Goal: Answer question/provide support: Share knowledge or assist other users

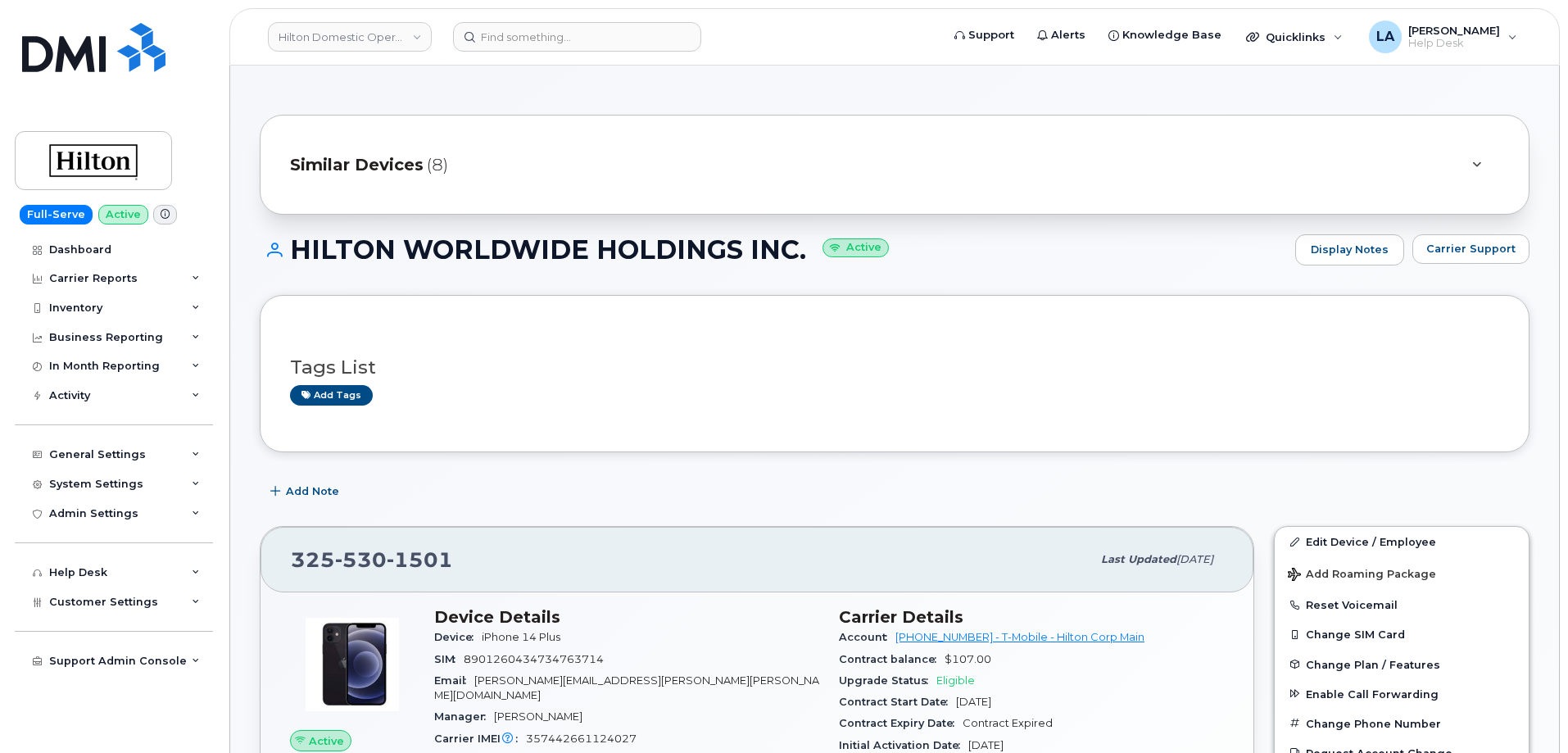
scroll to position [3, 0]
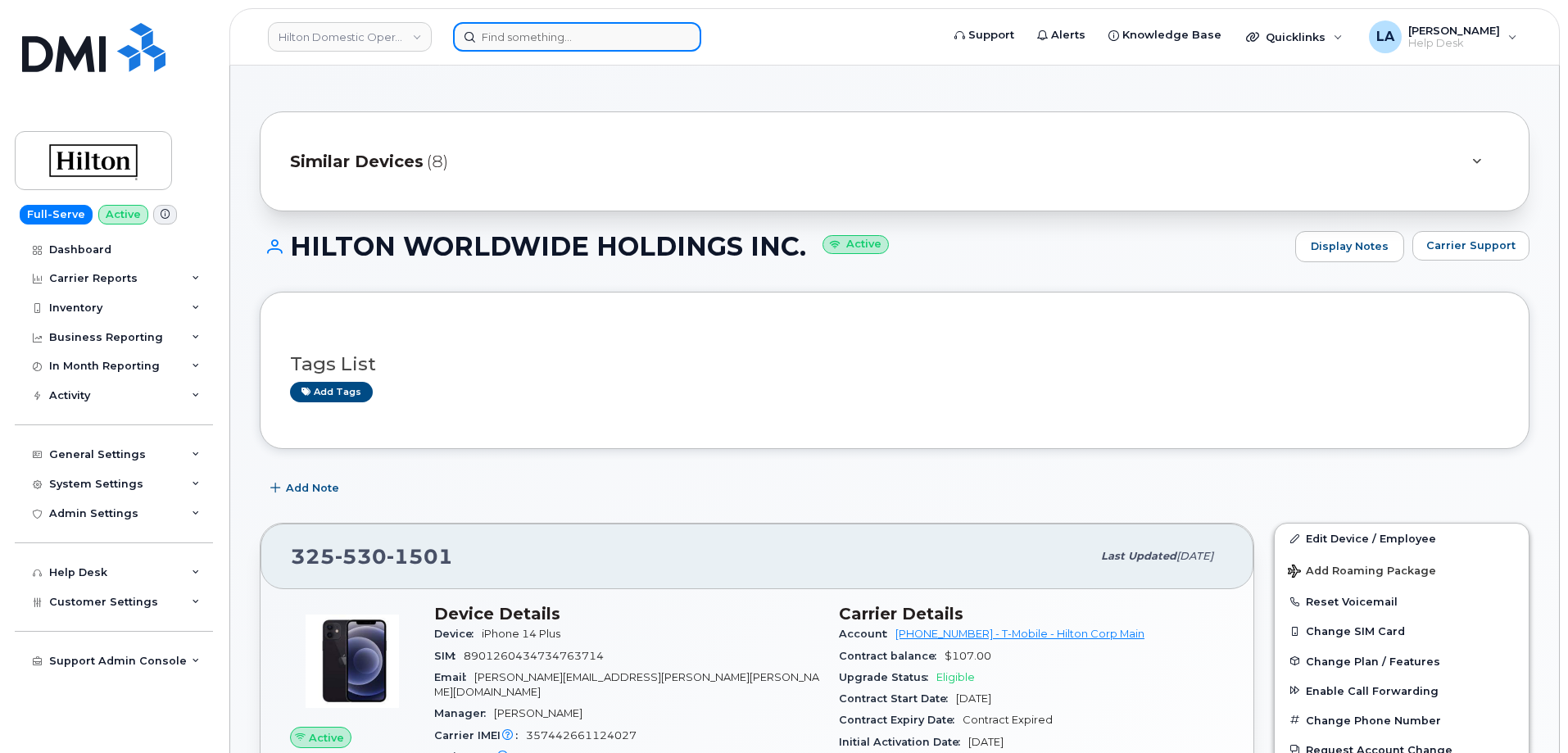
click at [522, 38] on input at bounding box center [577, 37] width 248 height 30
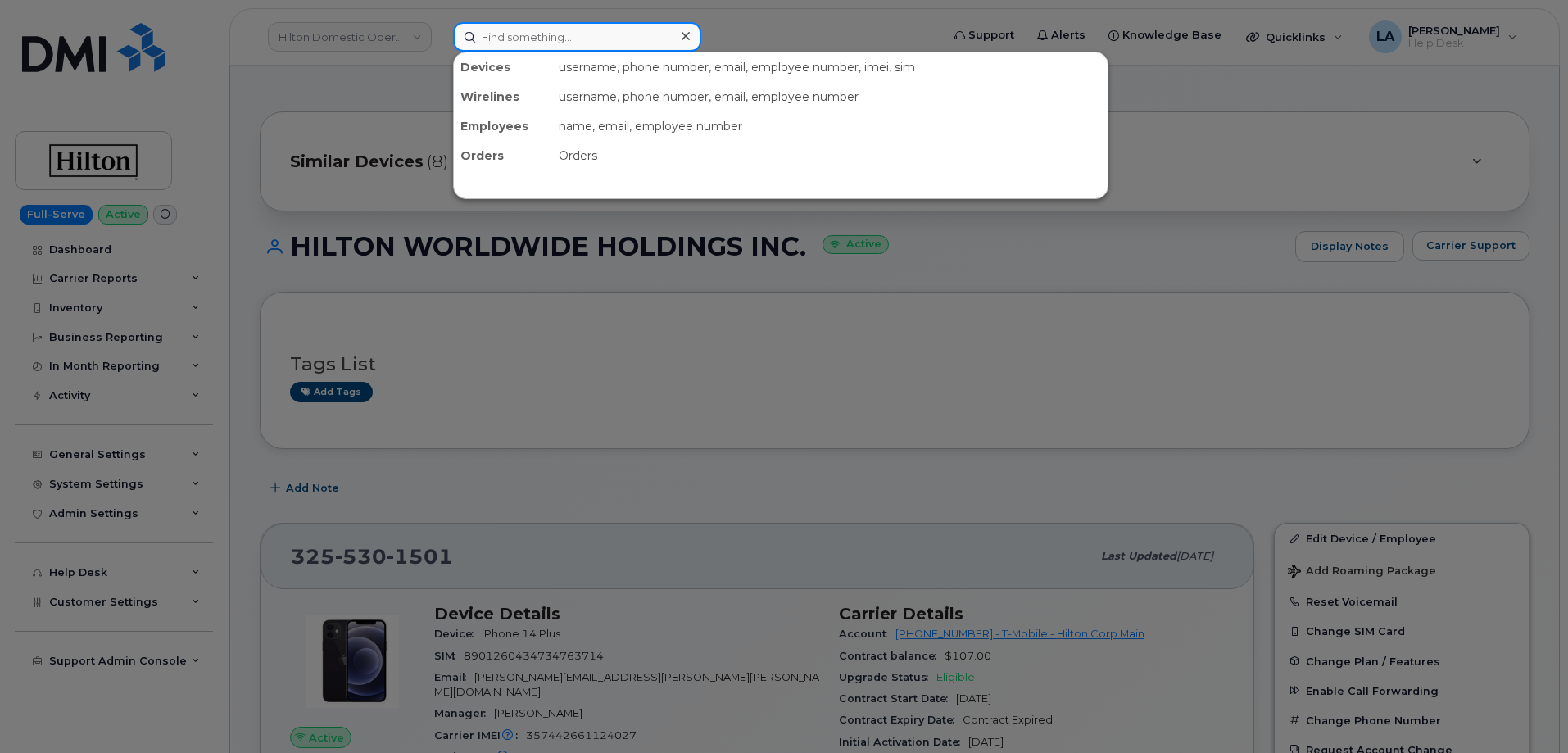
paste input "[PHONE_NUMBER]"
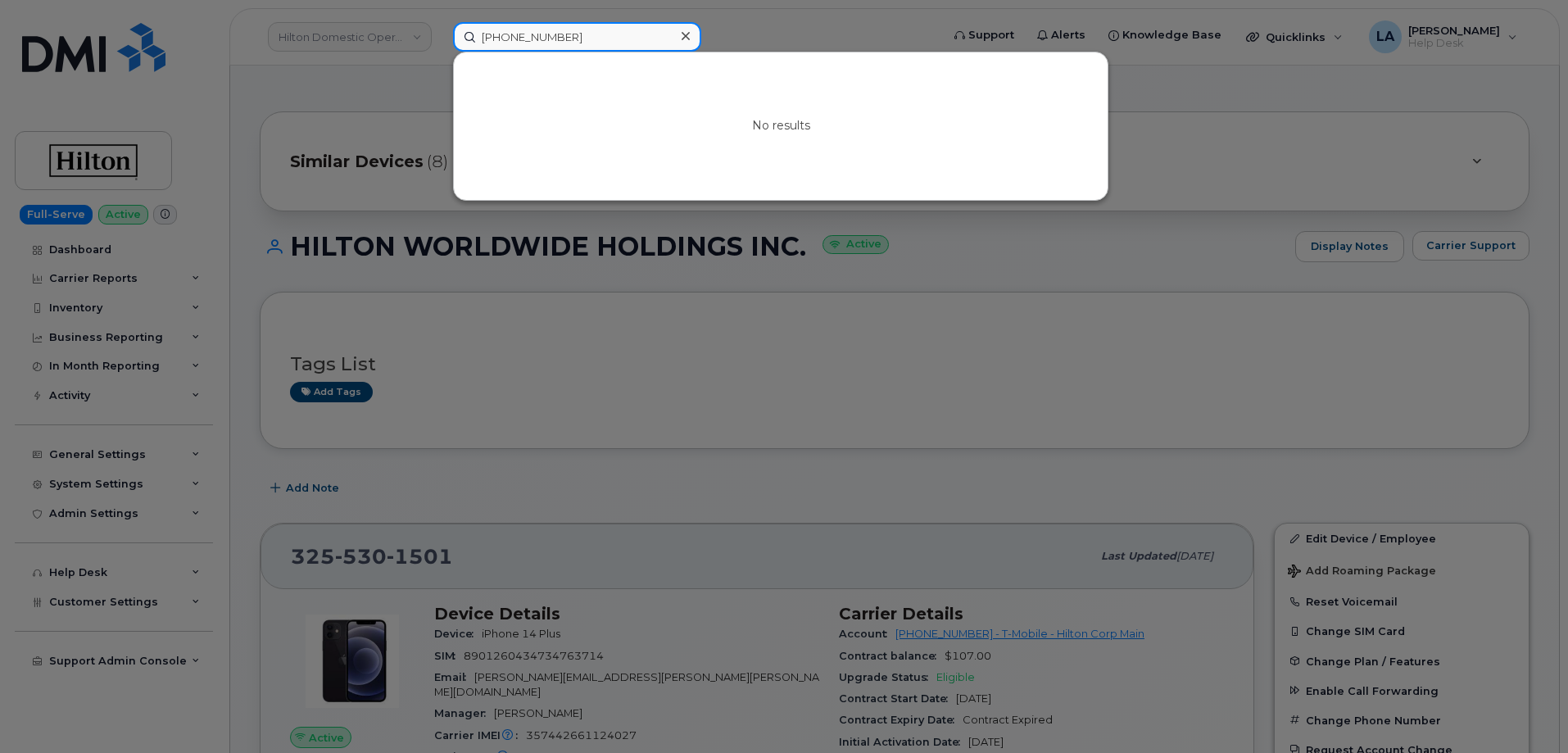
type input "[PHONE_NUMBER]"
drag, startPoint x: 720, startPoint y: 391, endPoint x: 567, endPoint y: 221, distance: 228.7
click at [723, 391] on div at bounding box center [784, 376] width 1568 height 753
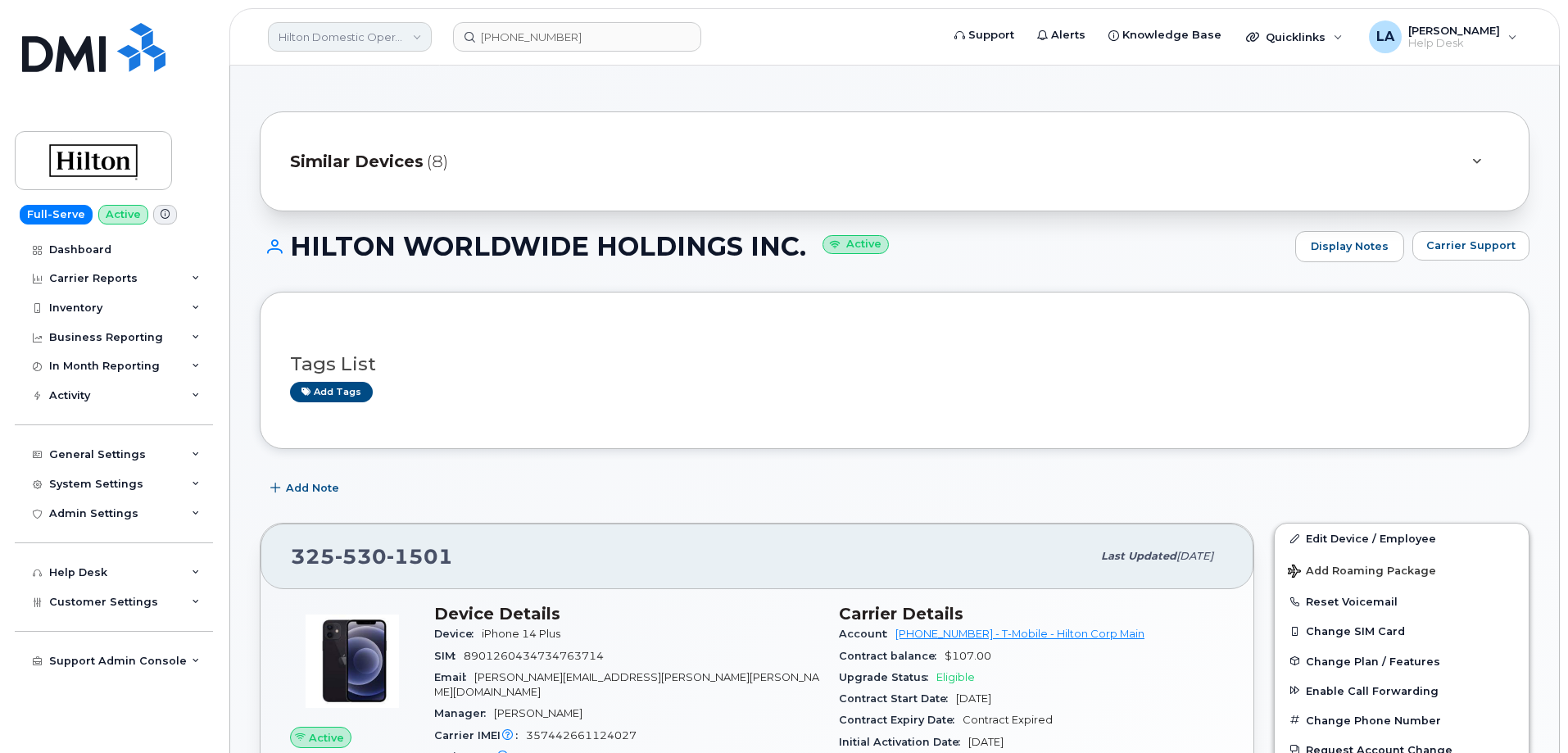
click at [367, 37] on link "Hilton Domestic Operating Company Inc" at bounding box center [349, 37] width 164 height 30
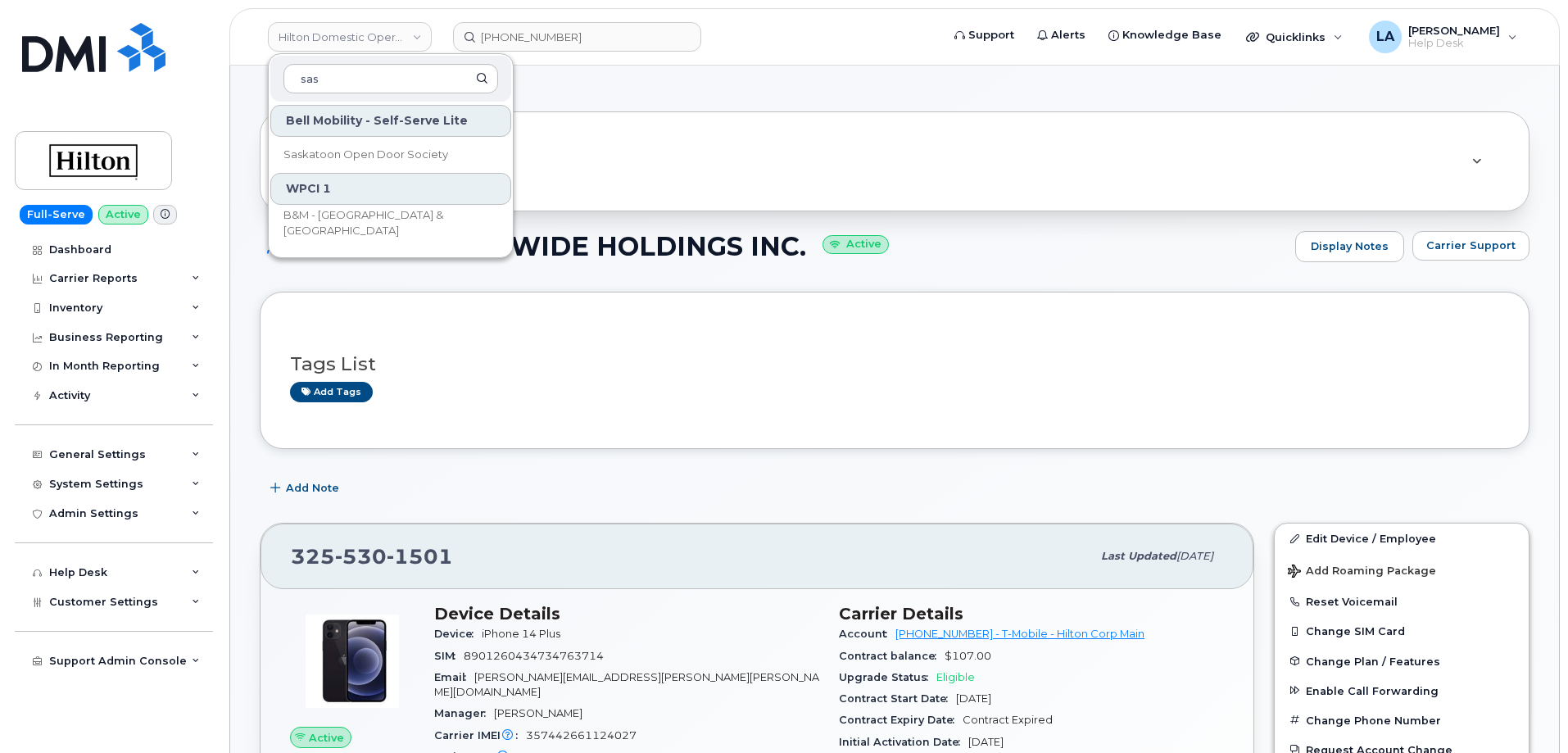
type input "sas"
click at [659, 355] on h3 "Tags List" at bounding box center [894, 364] width 1209 height 21
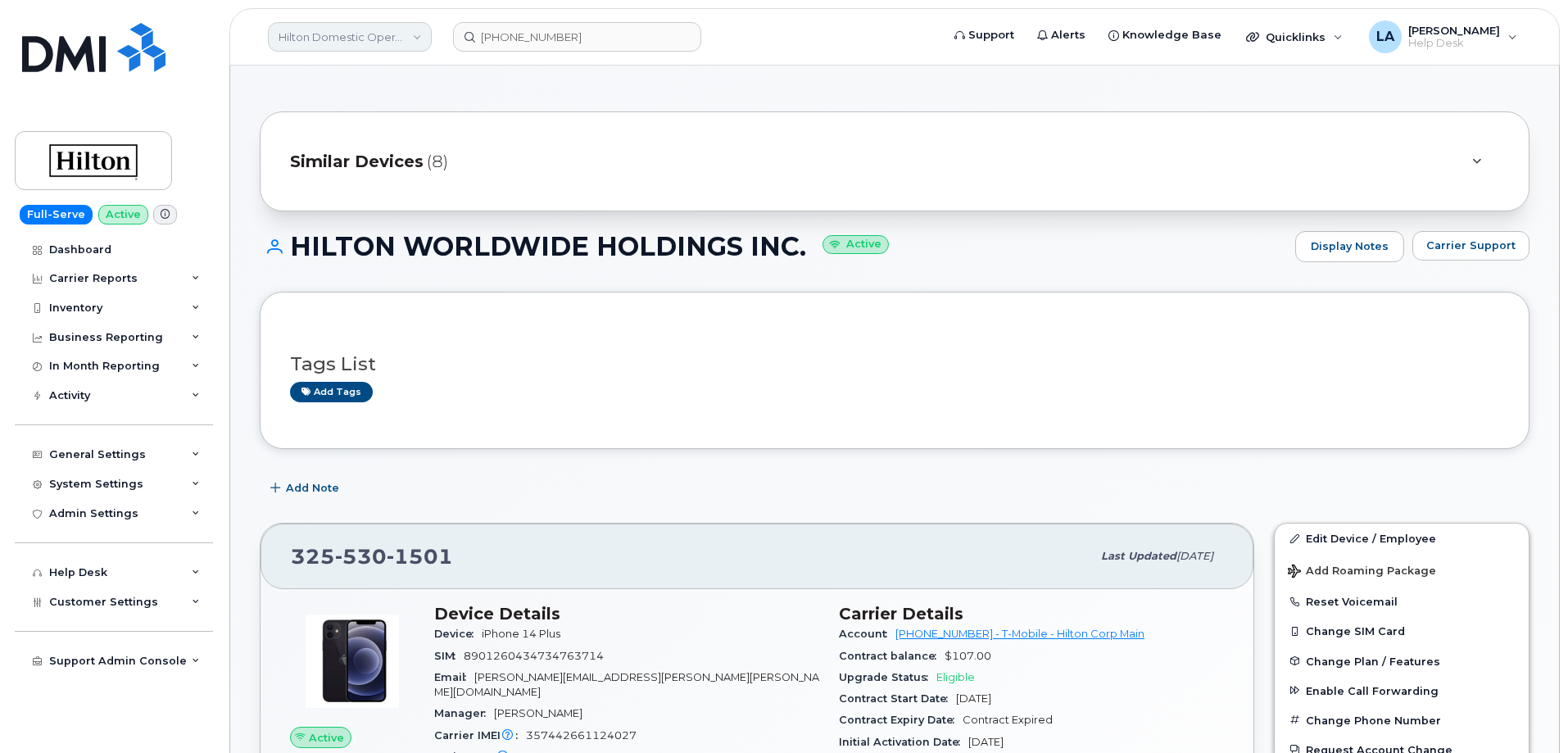
click at [358, 34] on link "Hilton Domestic Operating Company Inc" at bounding box center [349, 37] width 164 height 30
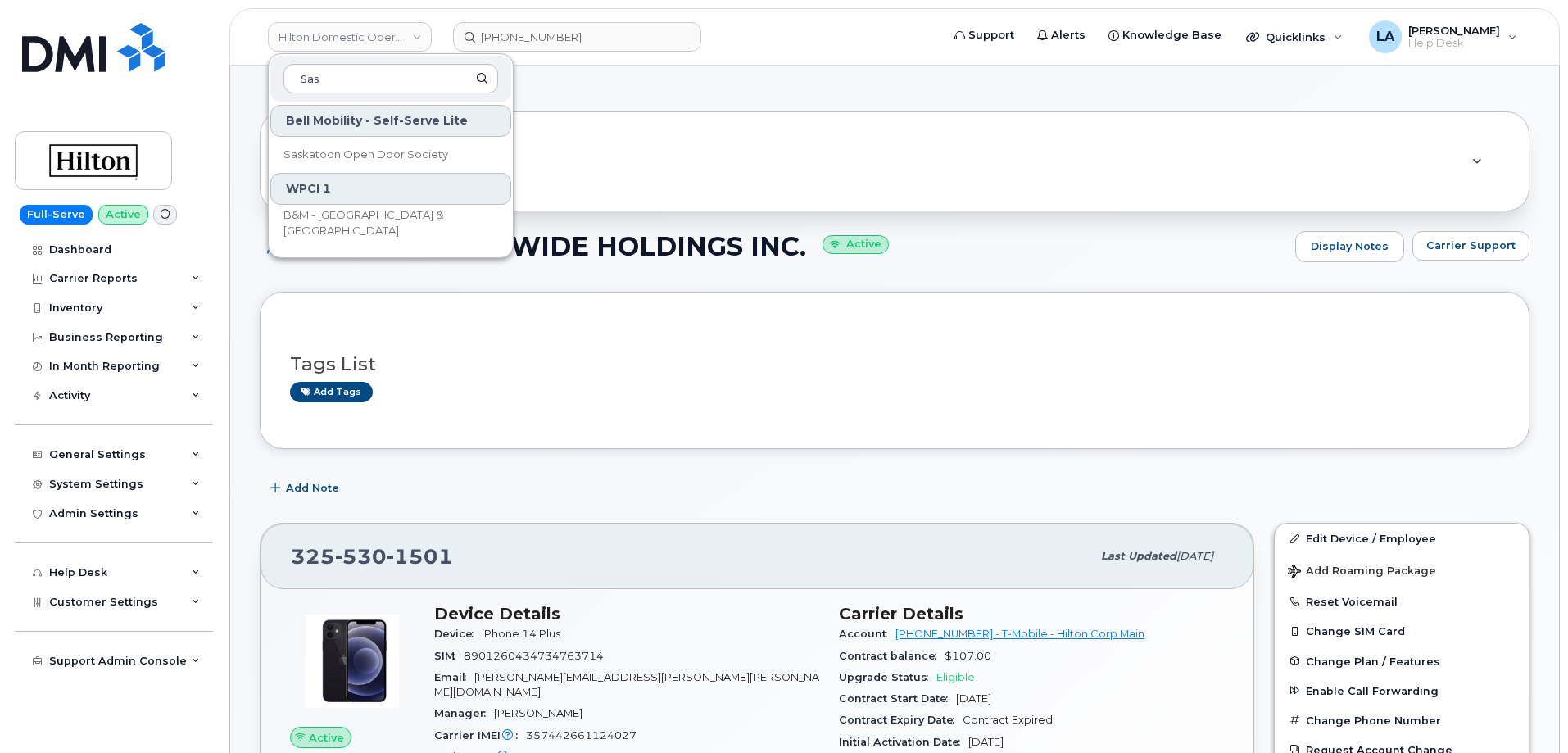
type input "Sas"
click at [726, 135] on div "Similar Devices (8)" at bounding box center [895, 161] width 1270 height 100
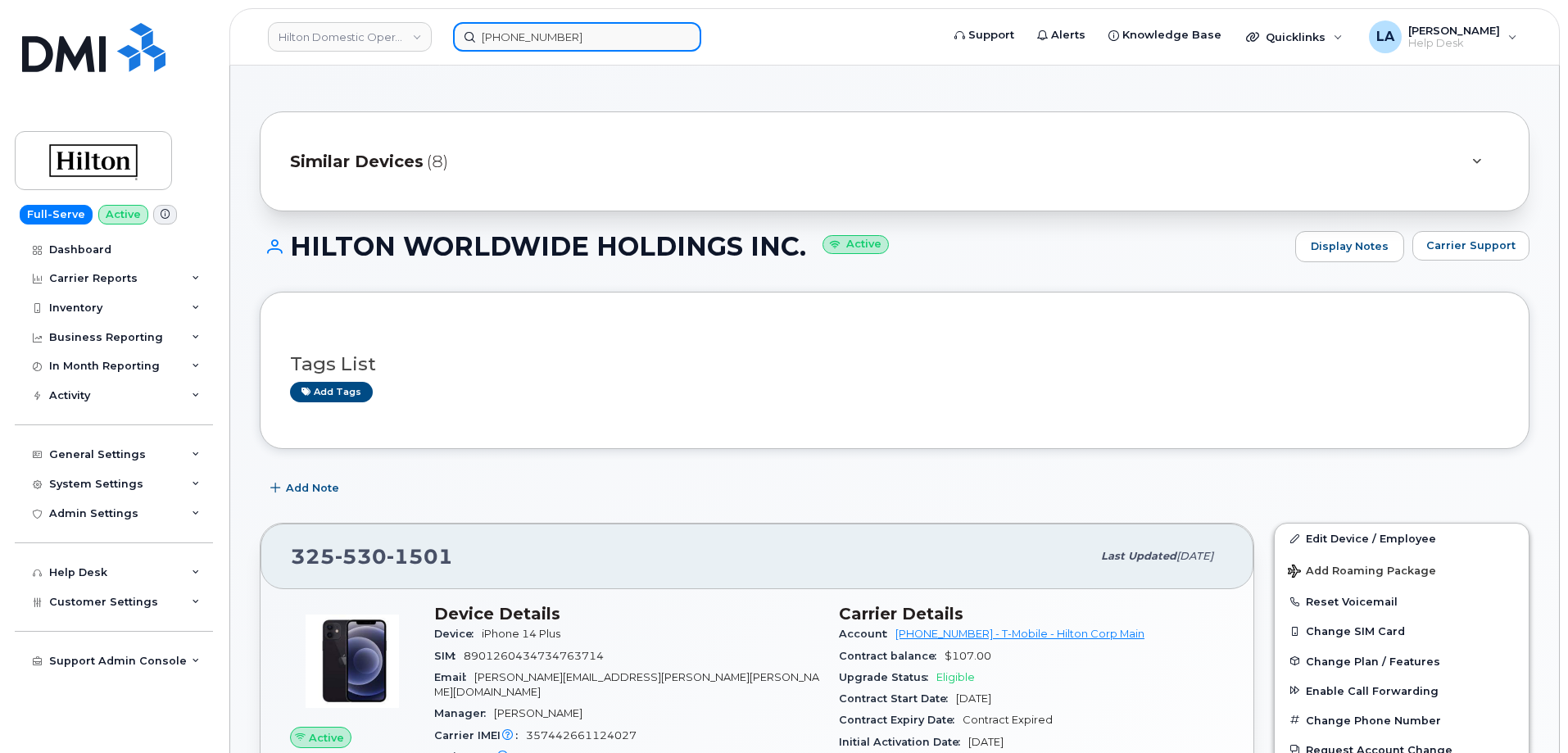
click at [440, 33] on div "306 655 7725" at bounding box center [691, 37] width 503 height 30
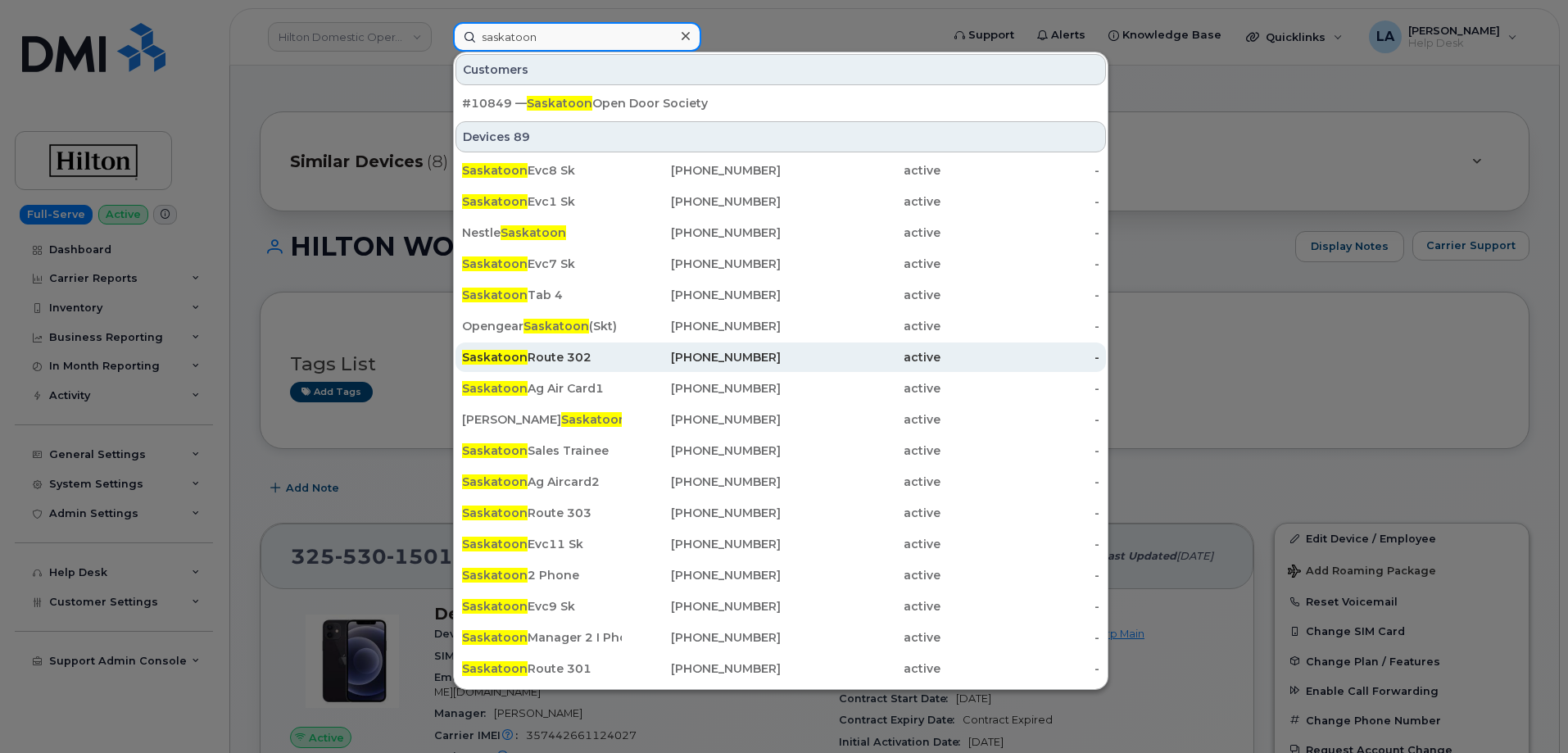
type input "saskatoon"
click at [583, 354] on div "Saskatoon Route 302" at bounding box center [542, 356] width 160 height 16
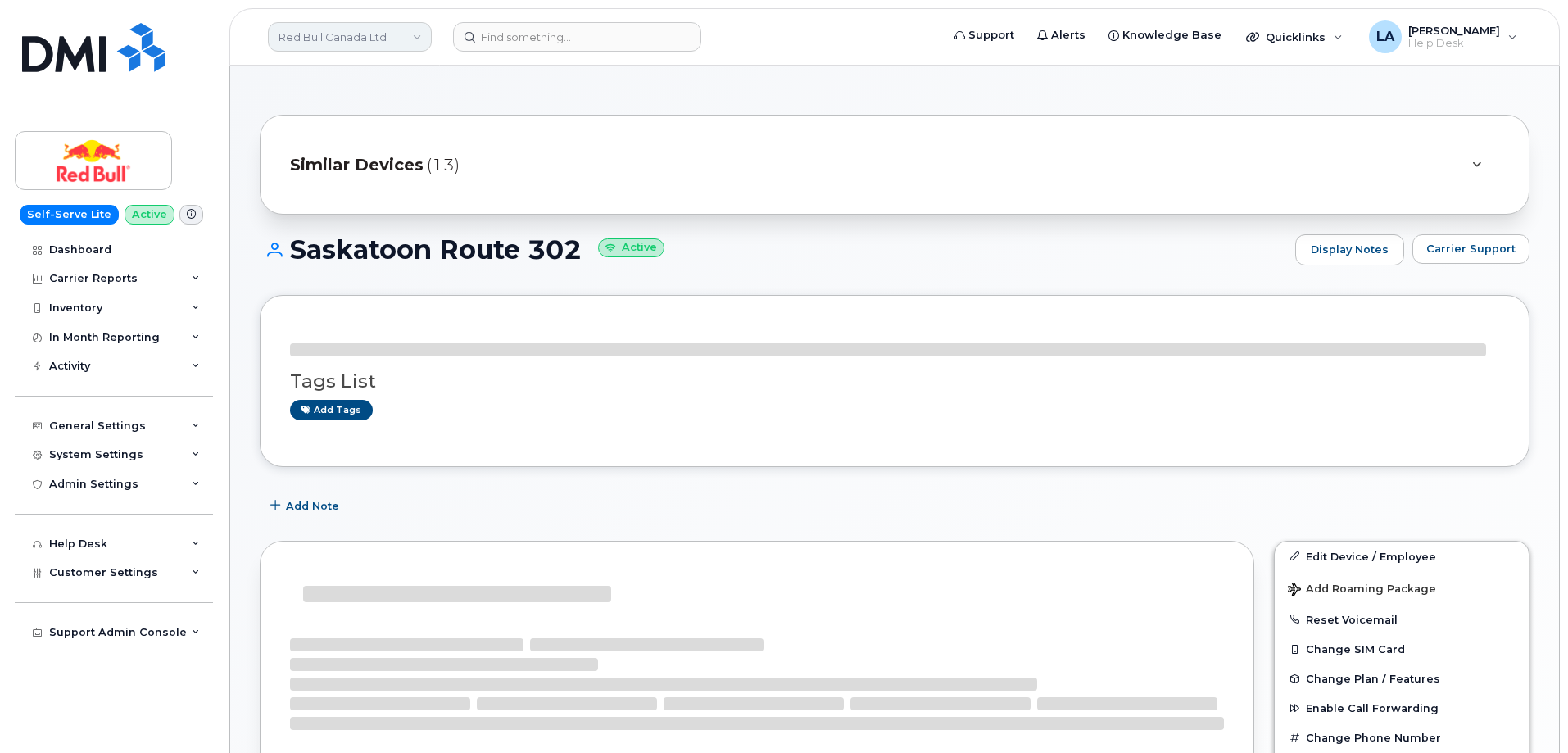
click at [361, 33] on link "Red Bull Canada Ltd" at bounding box center [349, 37] width 164 height 30
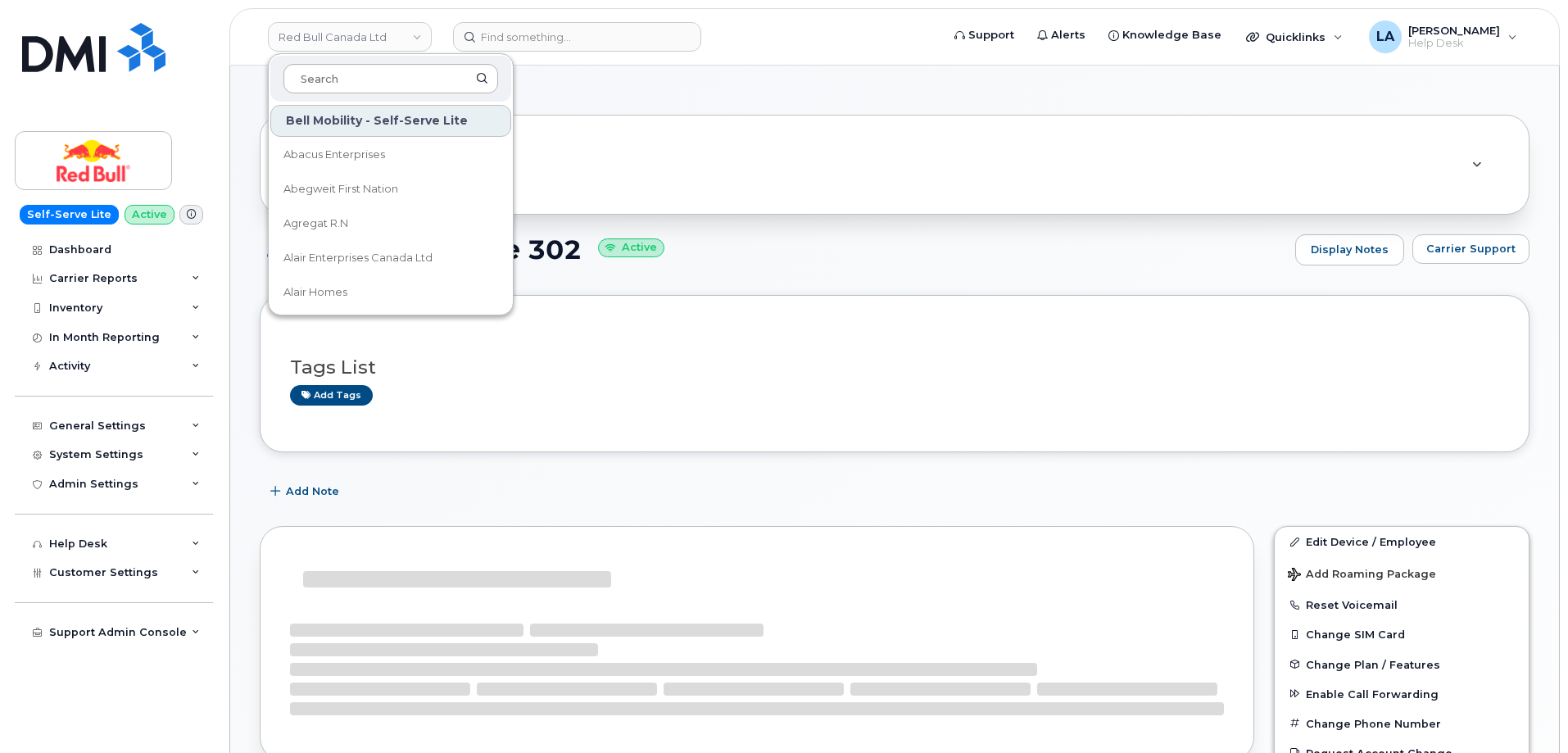
click at [377, 84] on input at bounding box center [391, 79] width 214 height 30
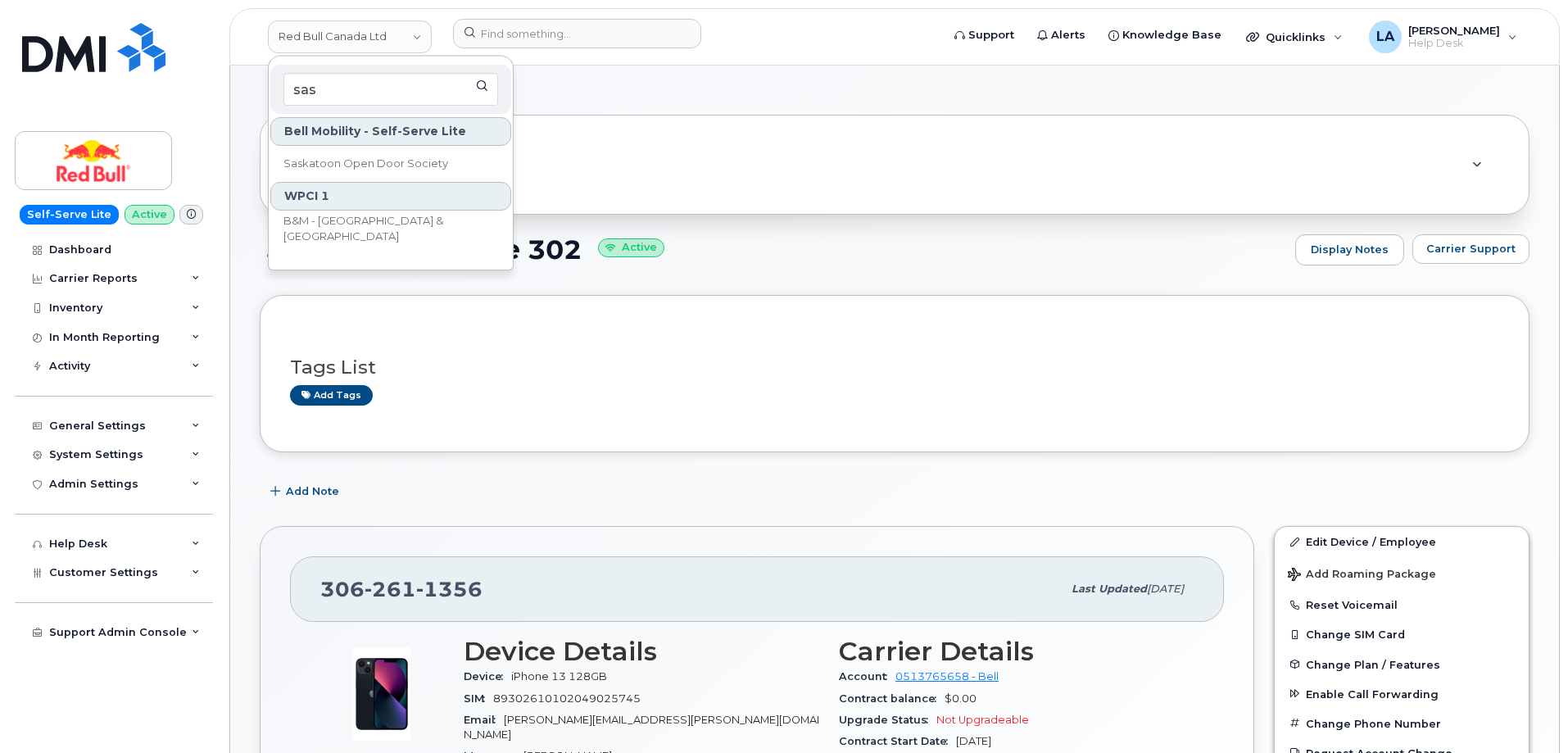
type input "sas"
click at [1036, 198] on div "Similar Devices (13)" at bounding box center [895, 164] width 1270 height 100
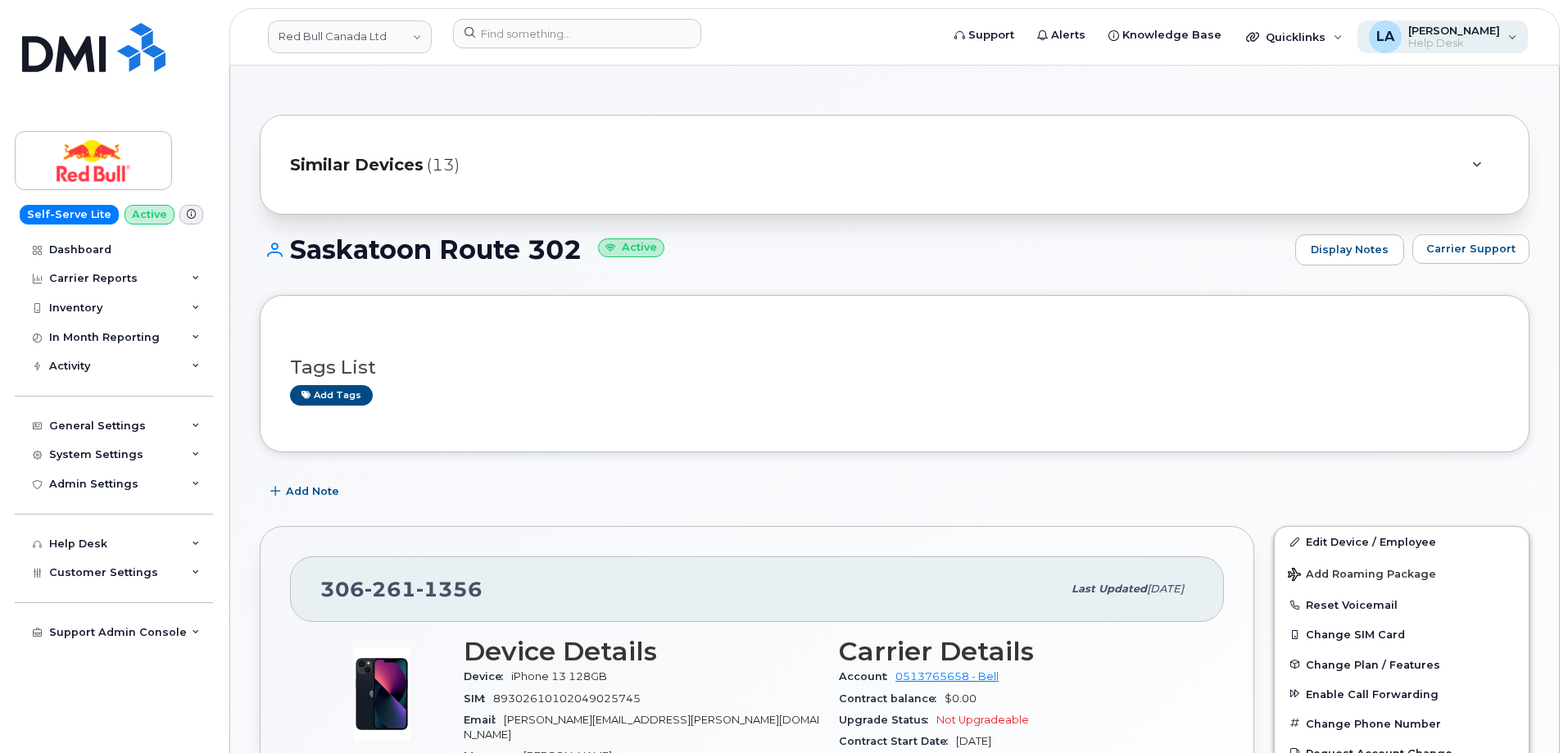
click at [1500, 38] on div "LA Lanette Aparicio Help Desk" at bounding box center [1442, 37] width 171 height 32
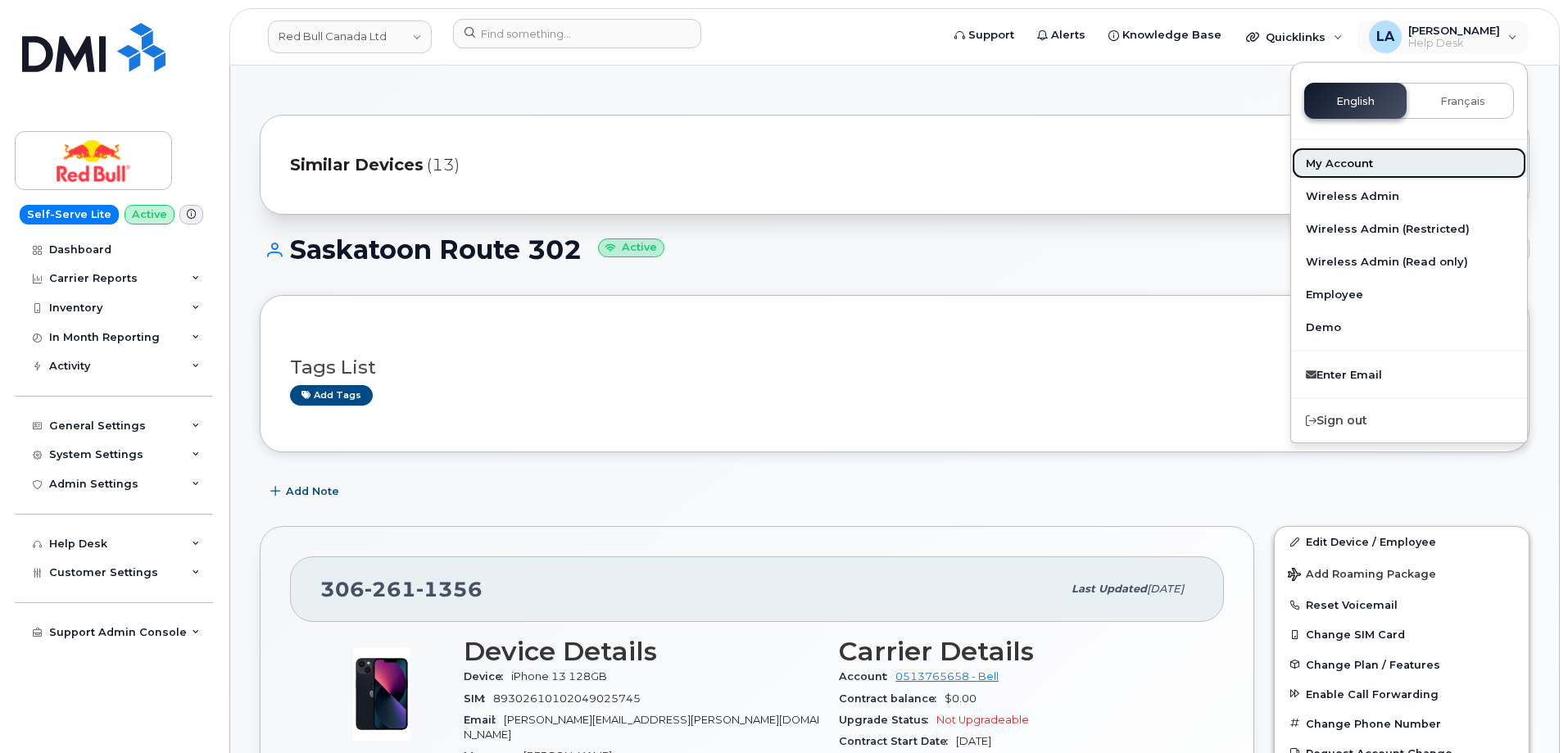
click at [1373, 162] on link "My Account" at bounding box center [1409, 163] width 236 height 32
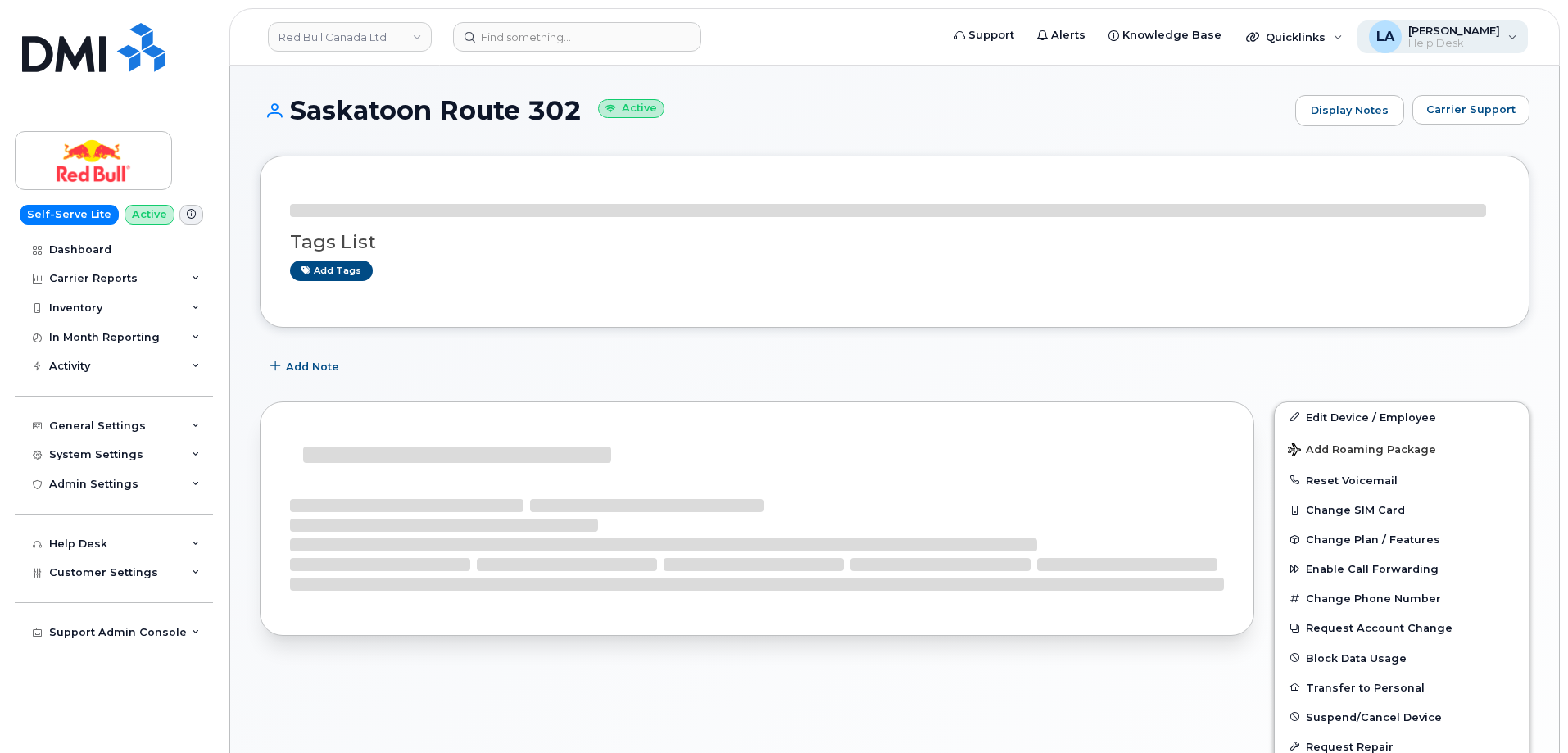
click at [1493, 31] on span "[PERSON_NAME]" at bounding box center [1453, 30] width 91 height 13
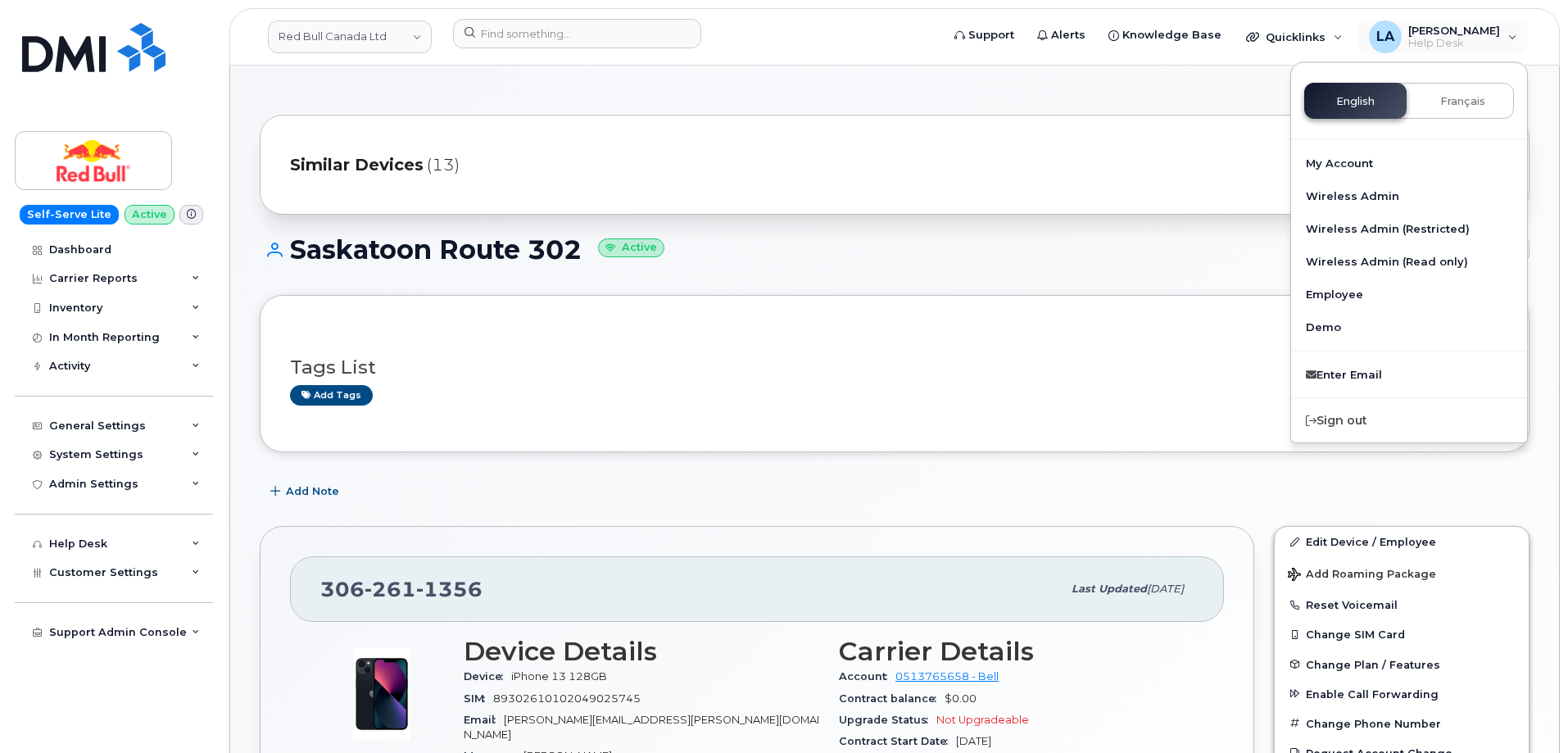
click at [1047, 153] on div "Similar Devices (13)" at bounding box center [871, 165] width 1163 height 39
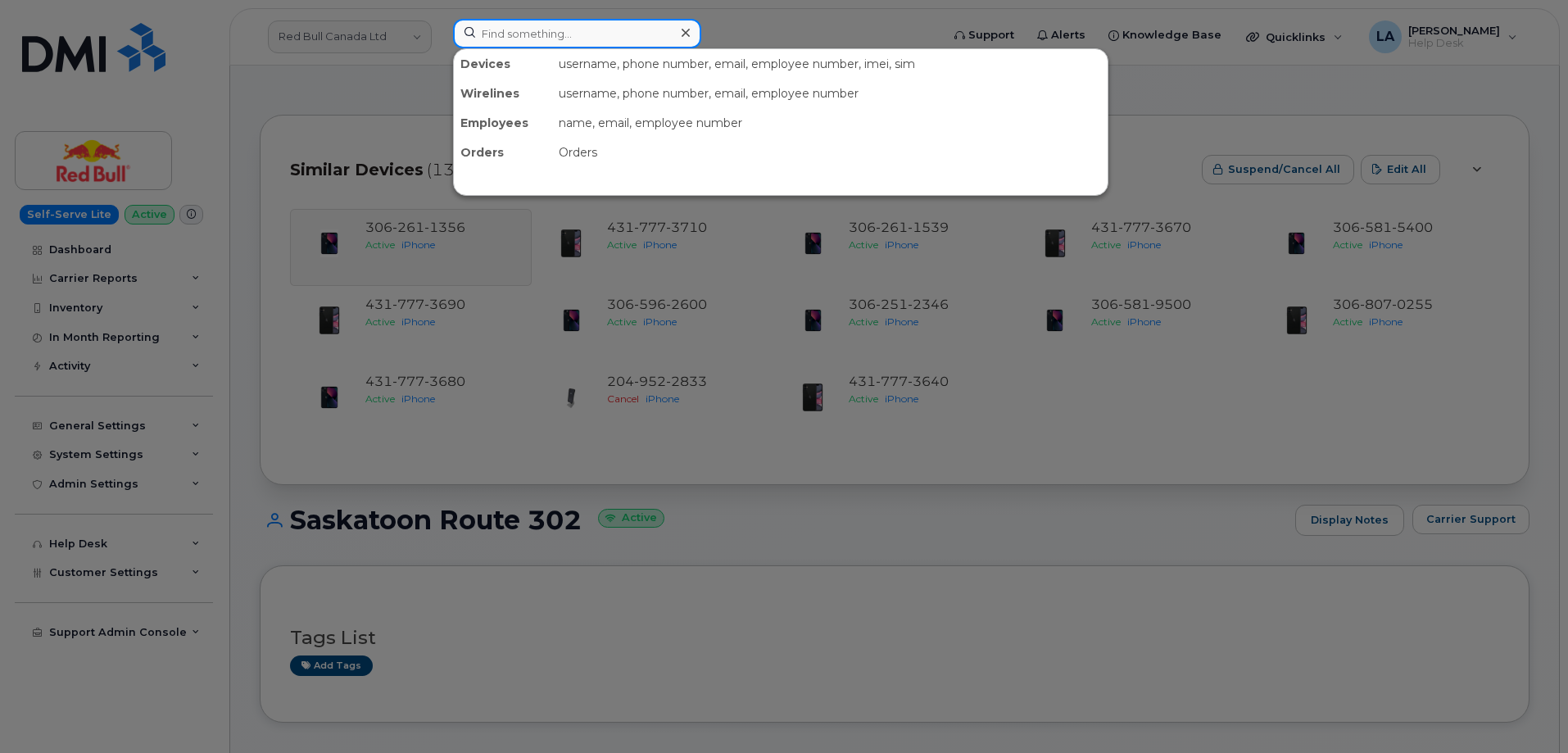
click at [547, 35] on input at bounding box center [577, 33] width 248 height 30
paste input "QTF6726"
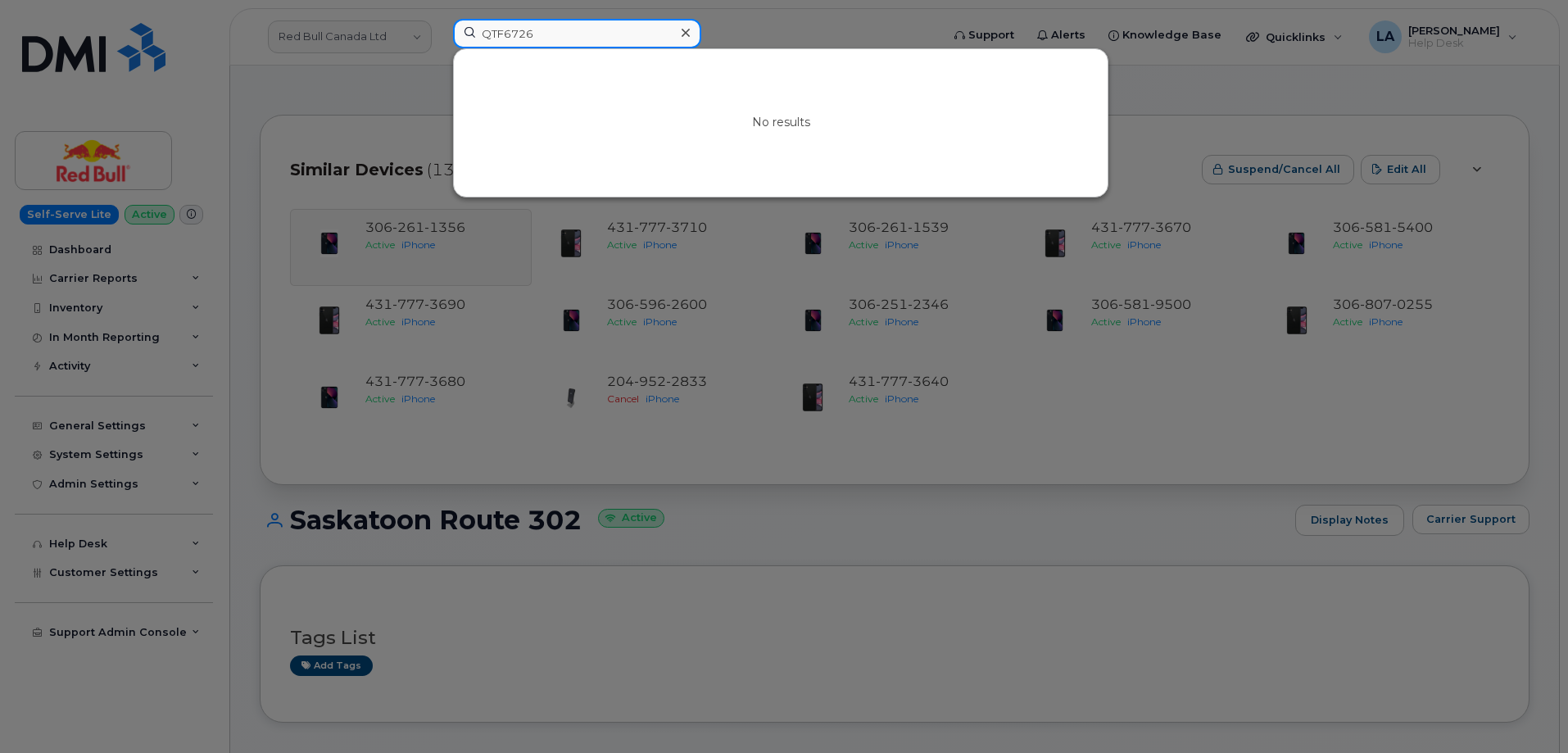
click at [567, 29] on input "QTF6726" at bounding box center [577, 33] width 248 height 30
drag, startPoint x: 527, startPoint y: 32, endPoint x: 461, endPoint y: 32, distance: 66.0
click at [457, 32] on input "QTF6726" at bounding box center [577, 33] width 248 height 30
paste input "805-585-8853"
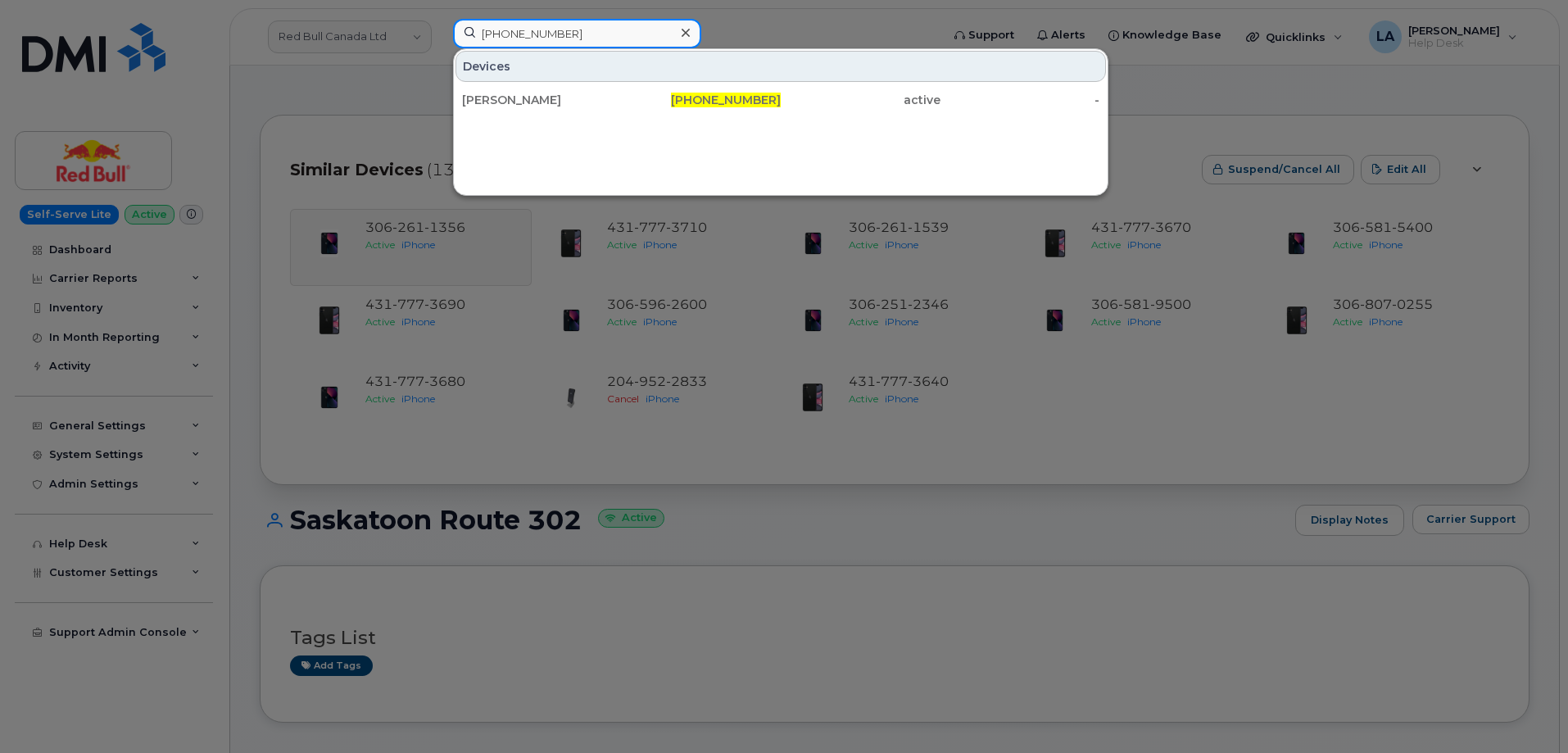
type input "805-585-8853"
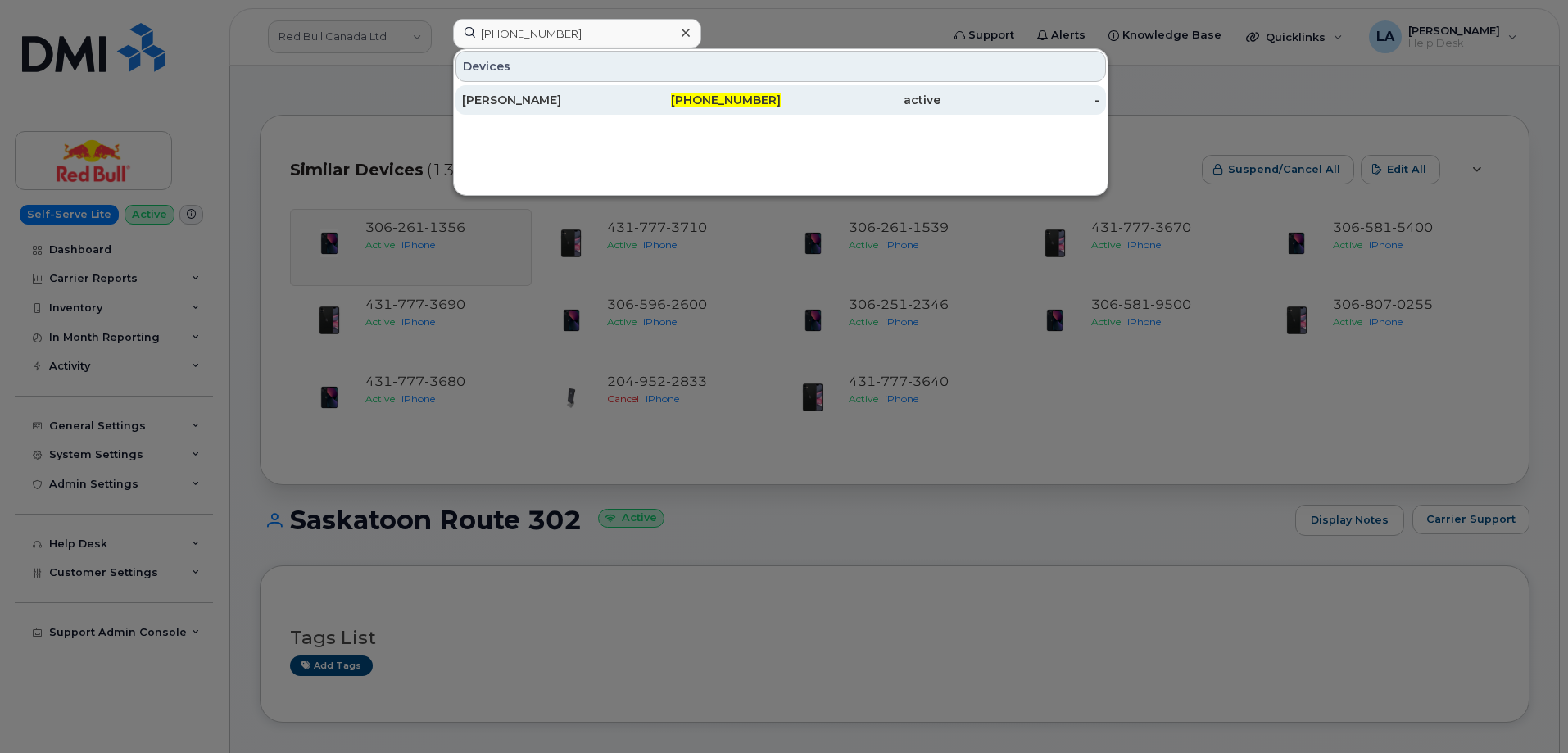
click at [496, 97] on div "MARCUS DUMKE" at bounding box center [542, 99] width 160 height 16
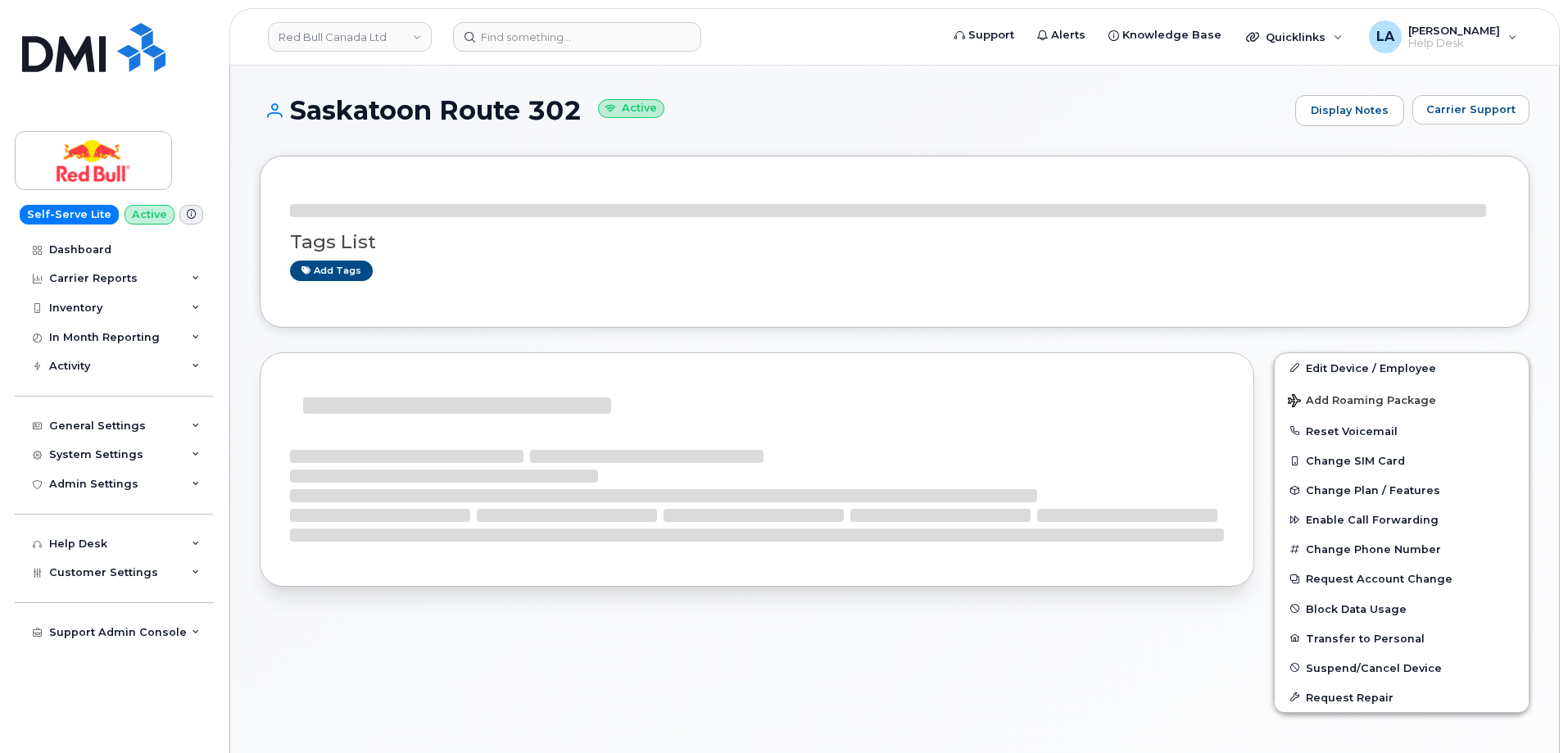
click at [1037, 168] on div "Tags List Add tags" at bounding box center [895, 241] width 1270 height 172
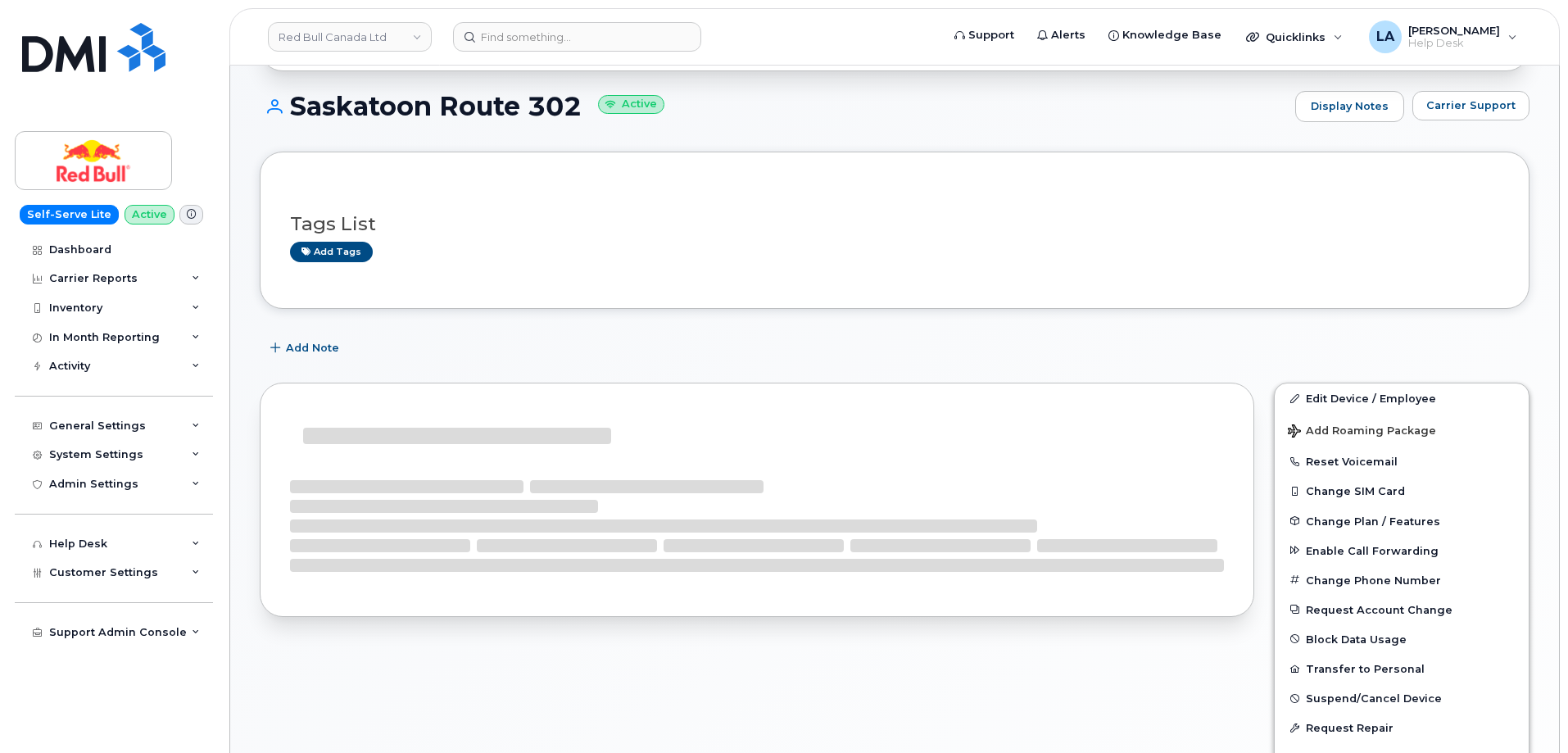
scroll to position [139, 0]
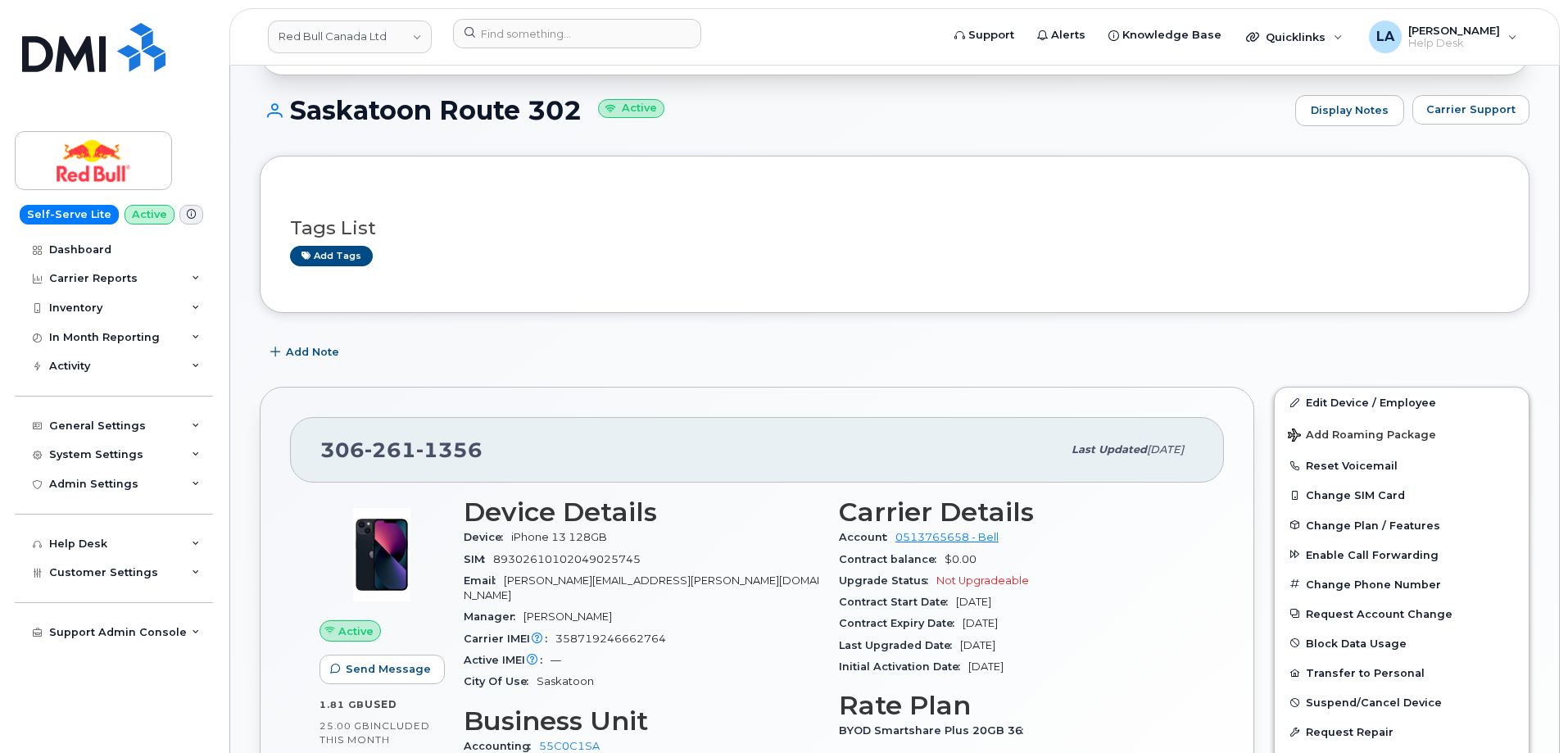
drag, startPoint x: 1044, startPoint y: 2, endPoint x: 656, endPoint y: 255, distance: 463.2
click at [648, 262] on div "Add tags" at bounding box center [888, 256] width 1196 height 21
click at [404, 36] on link "Red Bull Canada Ltd" at bounding box center [349, 37] width 164 height 32
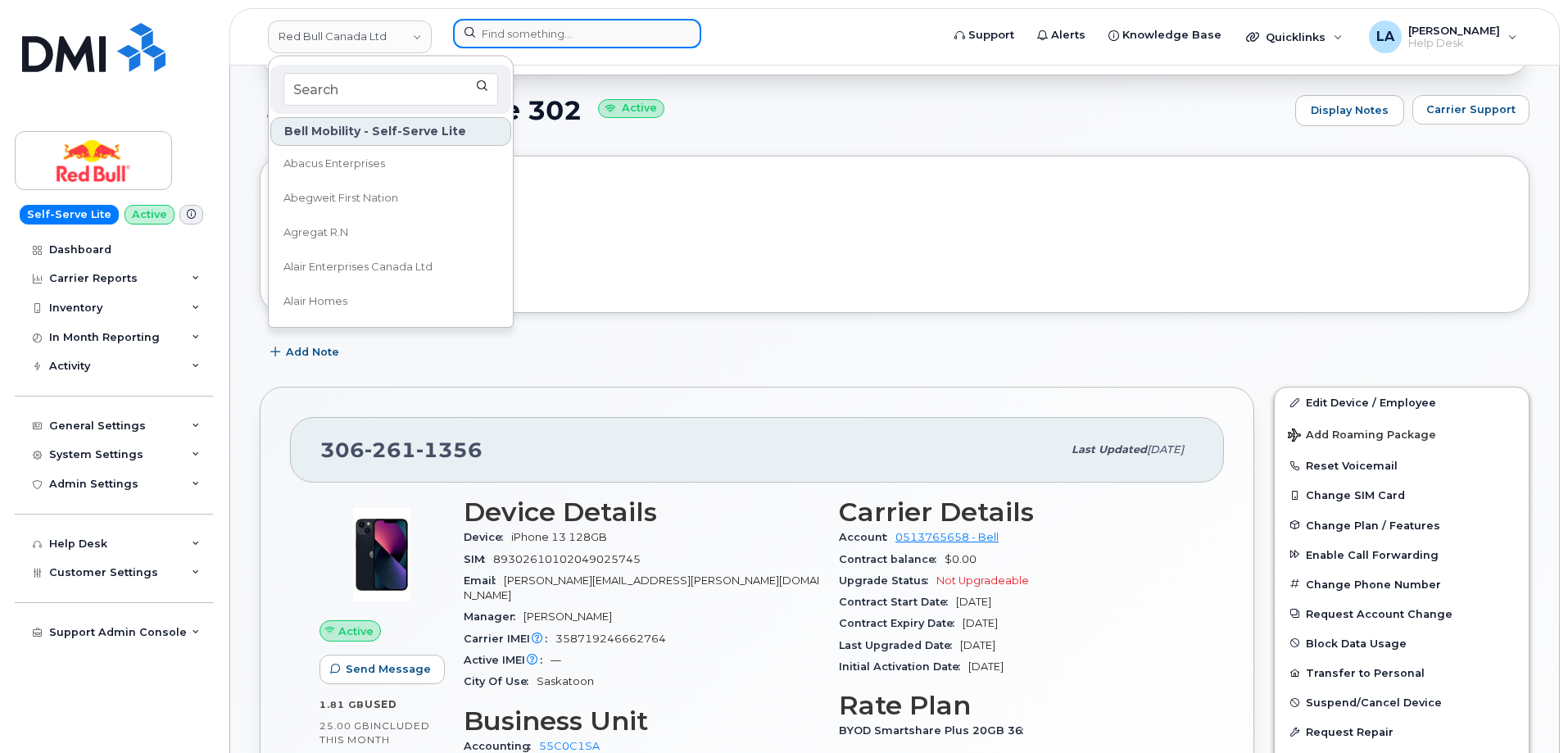
click at [569, 35] on input at bounding box center [577, 33] width 248 height 30
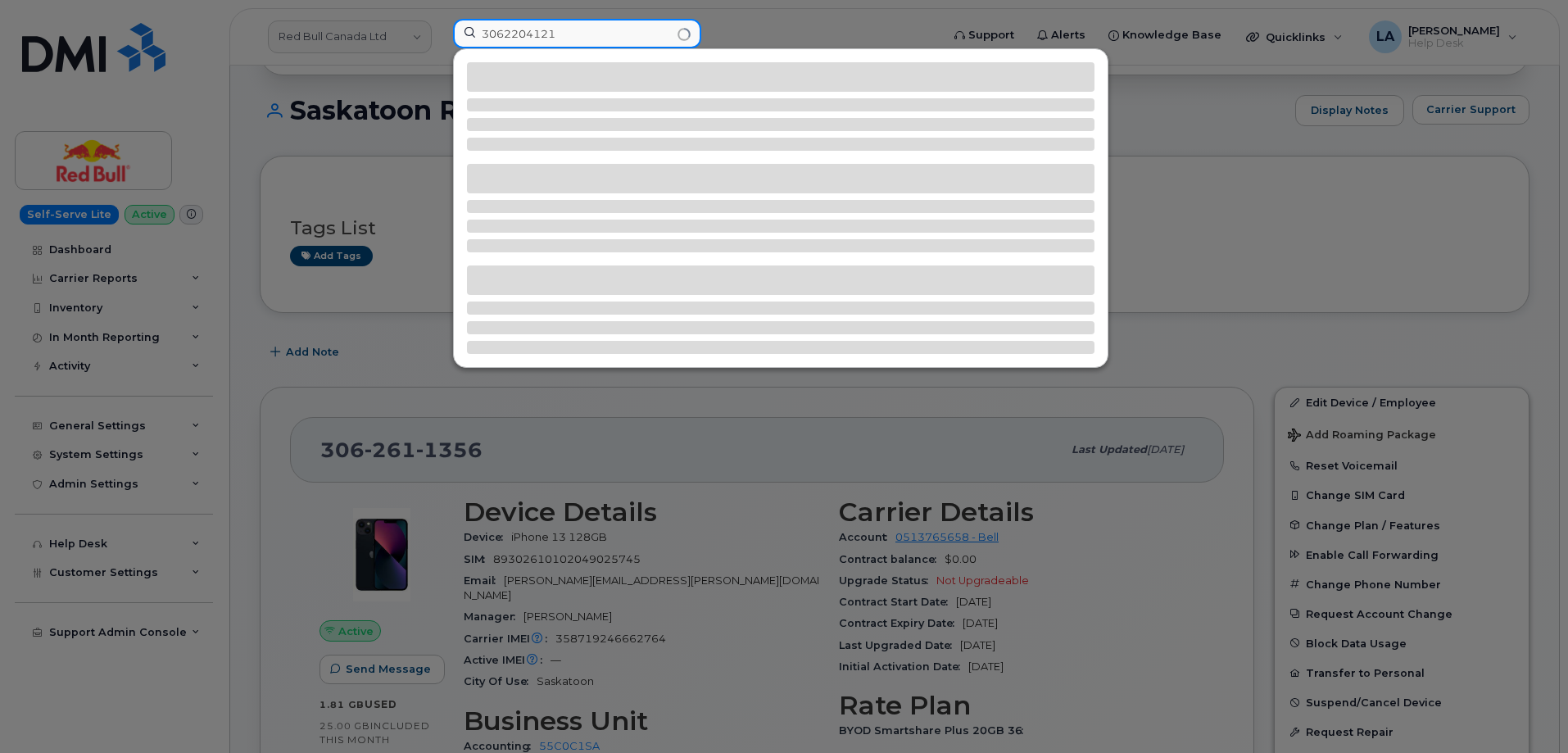
click at [525, 36] on input "3062204121" at bounding box center [577, 33] width 248 height 30
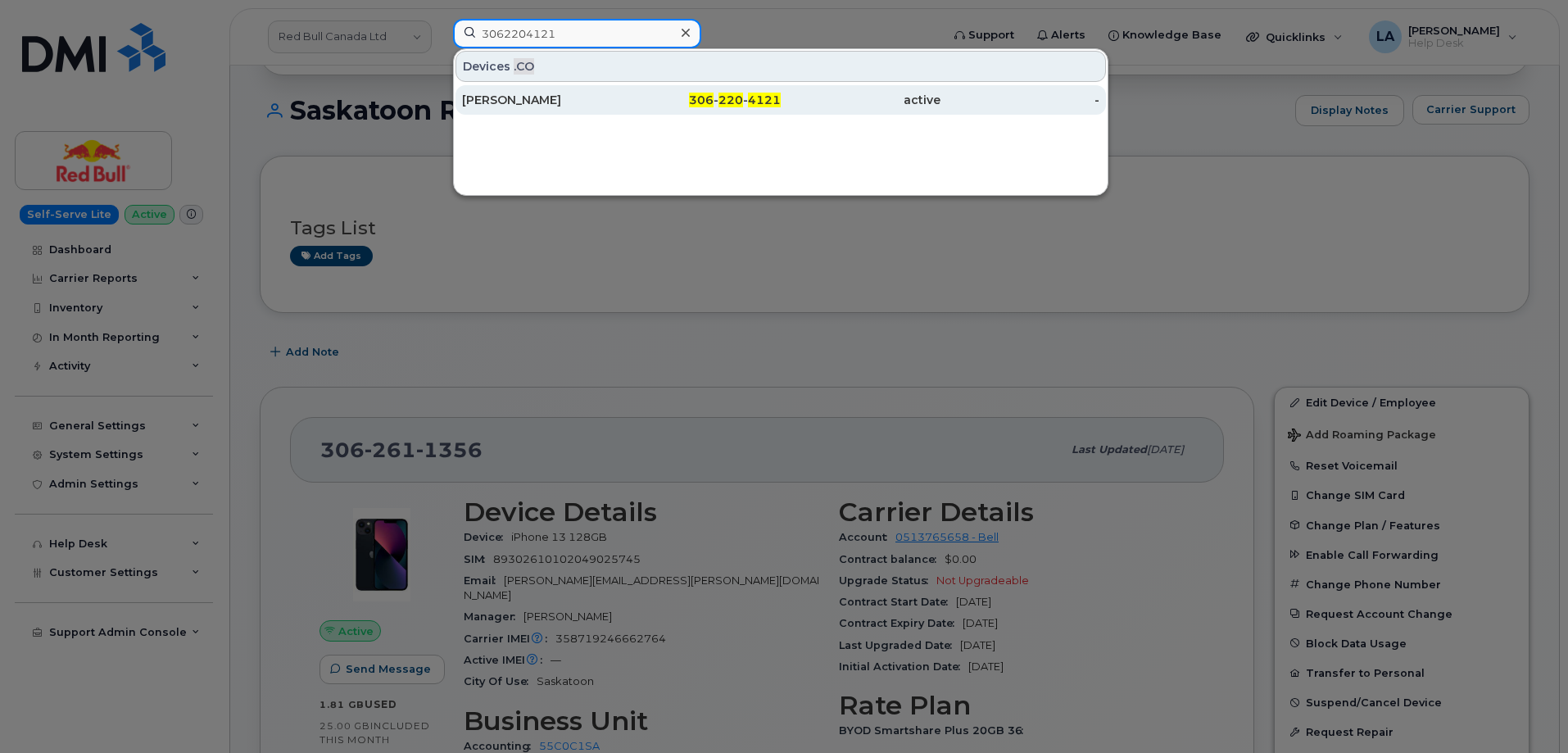
type input "3062204121"
click at [531, 107] on div "Deanna Osterbeck" at bounding box center [542, 99] width 160 height 16
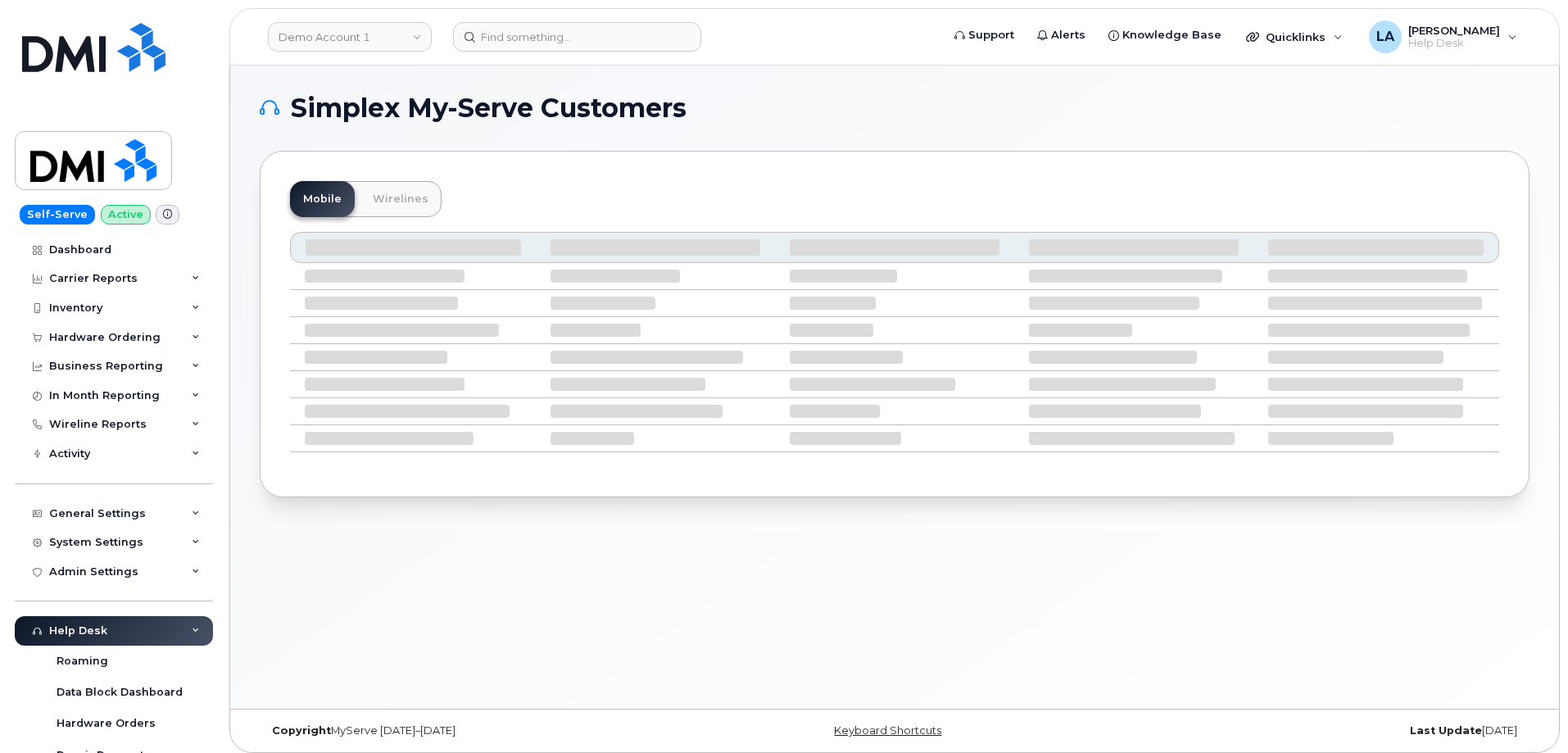
scroll to position [9, 0]
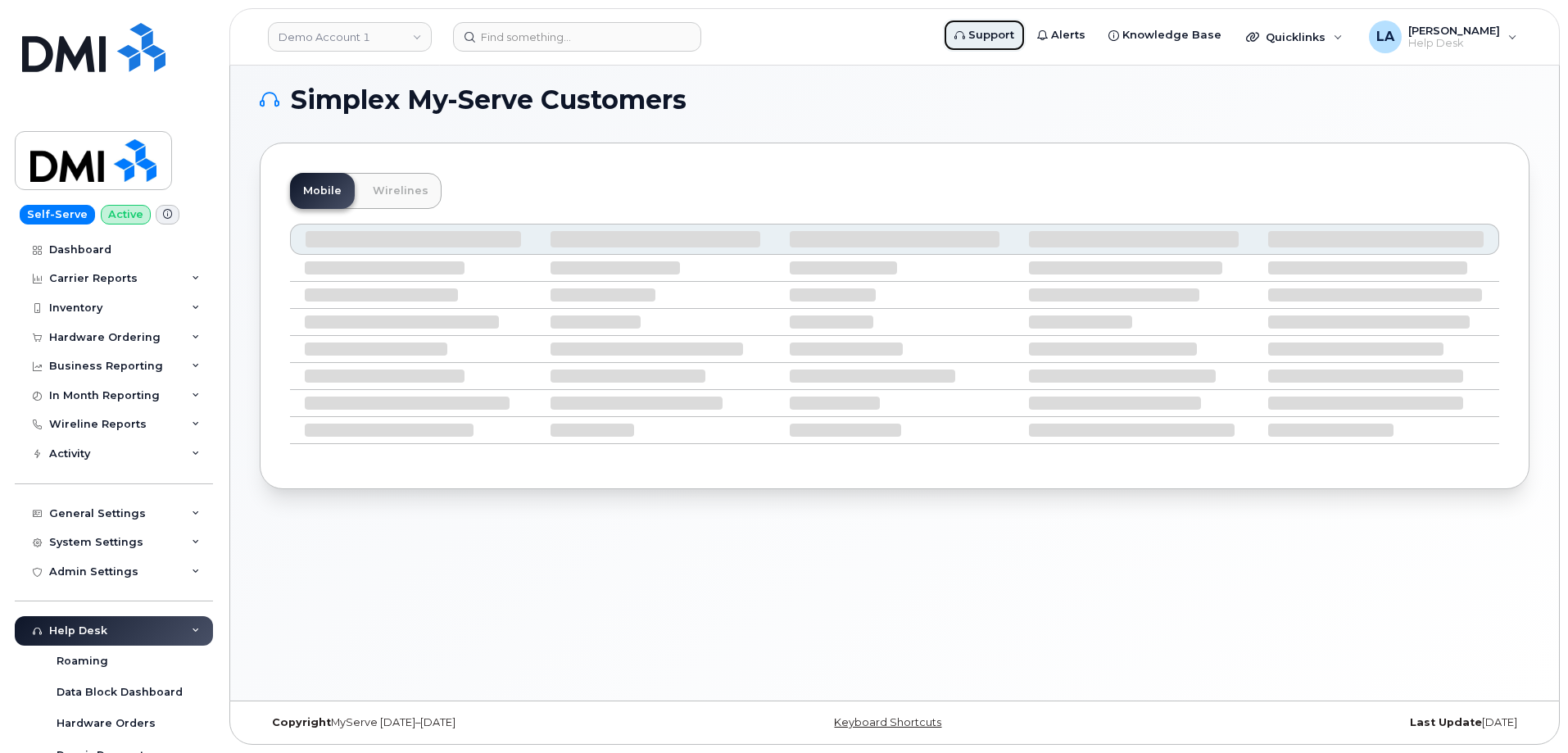
click at [994, 38] on span "Support" at bounding box center [991, 35] width 46 height 16
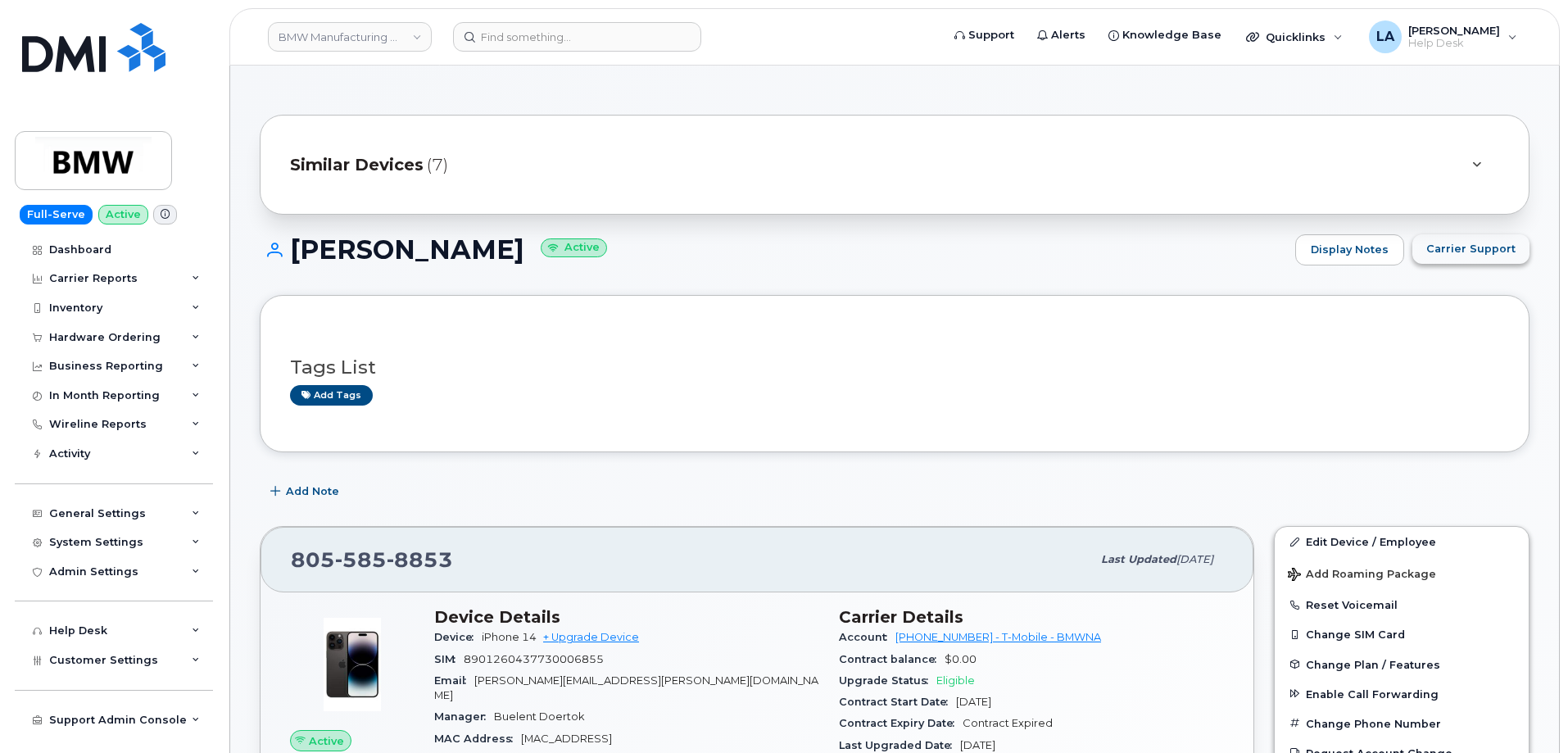
click at [1474, 247] on span "Carrier Support" at bounding box center [1471, 249] width 89 height 15
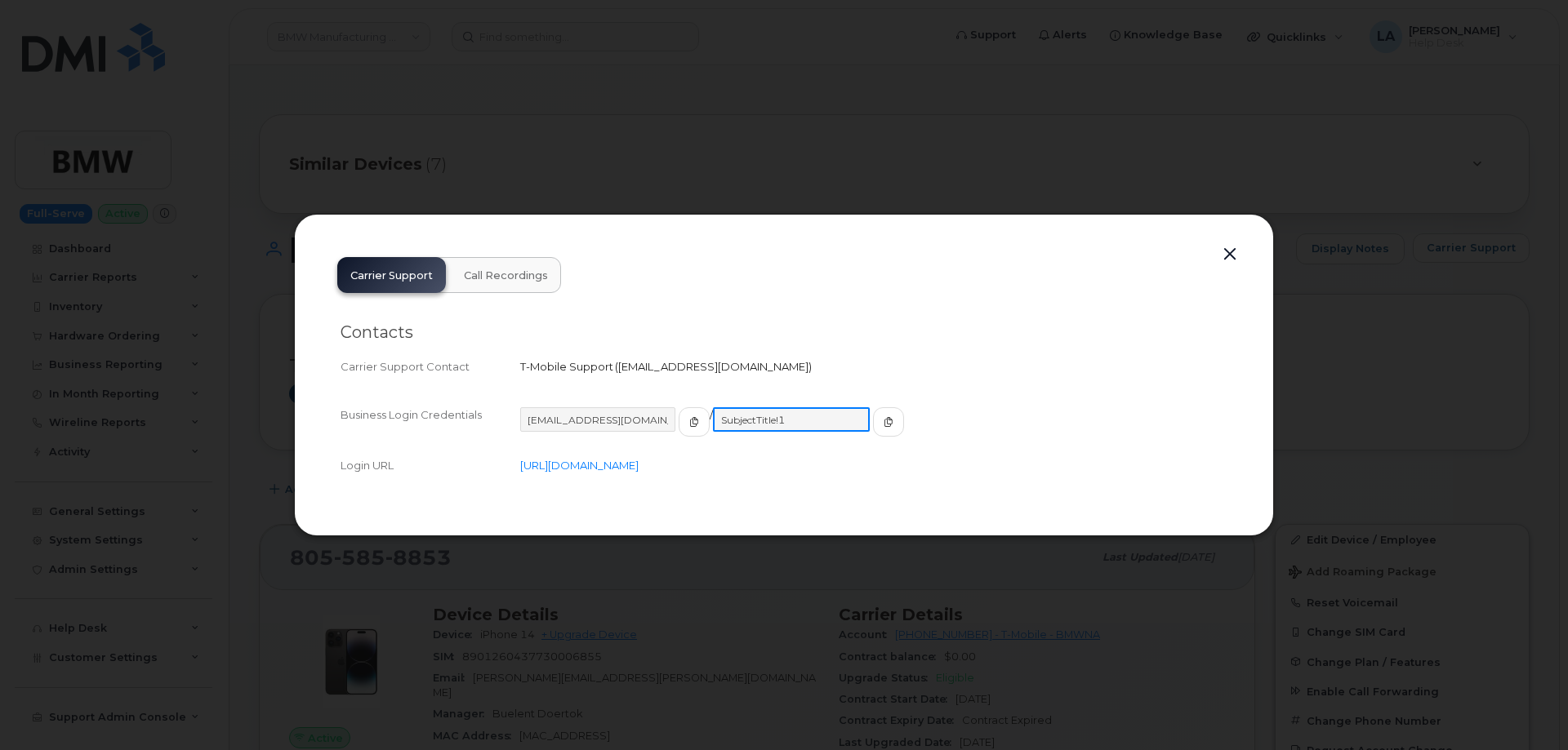
drag, startPoint x: 772, startPoint y: 421, endPoint x: 695, endPoint y: 419, distance: 77.0
click at [713, 419] on input "SubjectTitle!1" at bounding box center [791, 419] width 157 height 25
click at [89, 234] on div at bounding box center [784, 375] width 1568 height 750
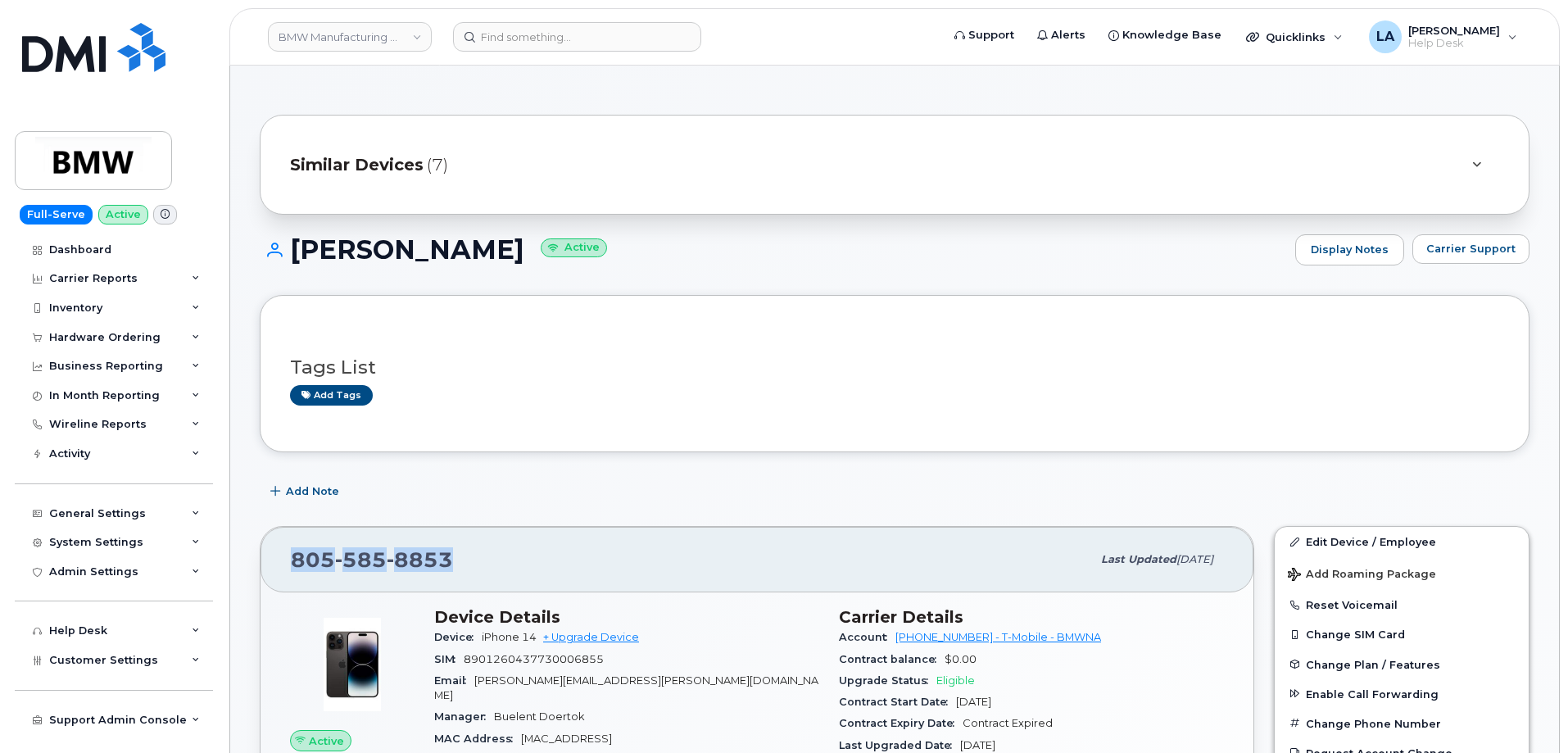
drag, startPoint x: 400, startPoint y: 556, endPoint x: 284, endPoint y: 549, distance: 116.2
copy span "805 585 8853"
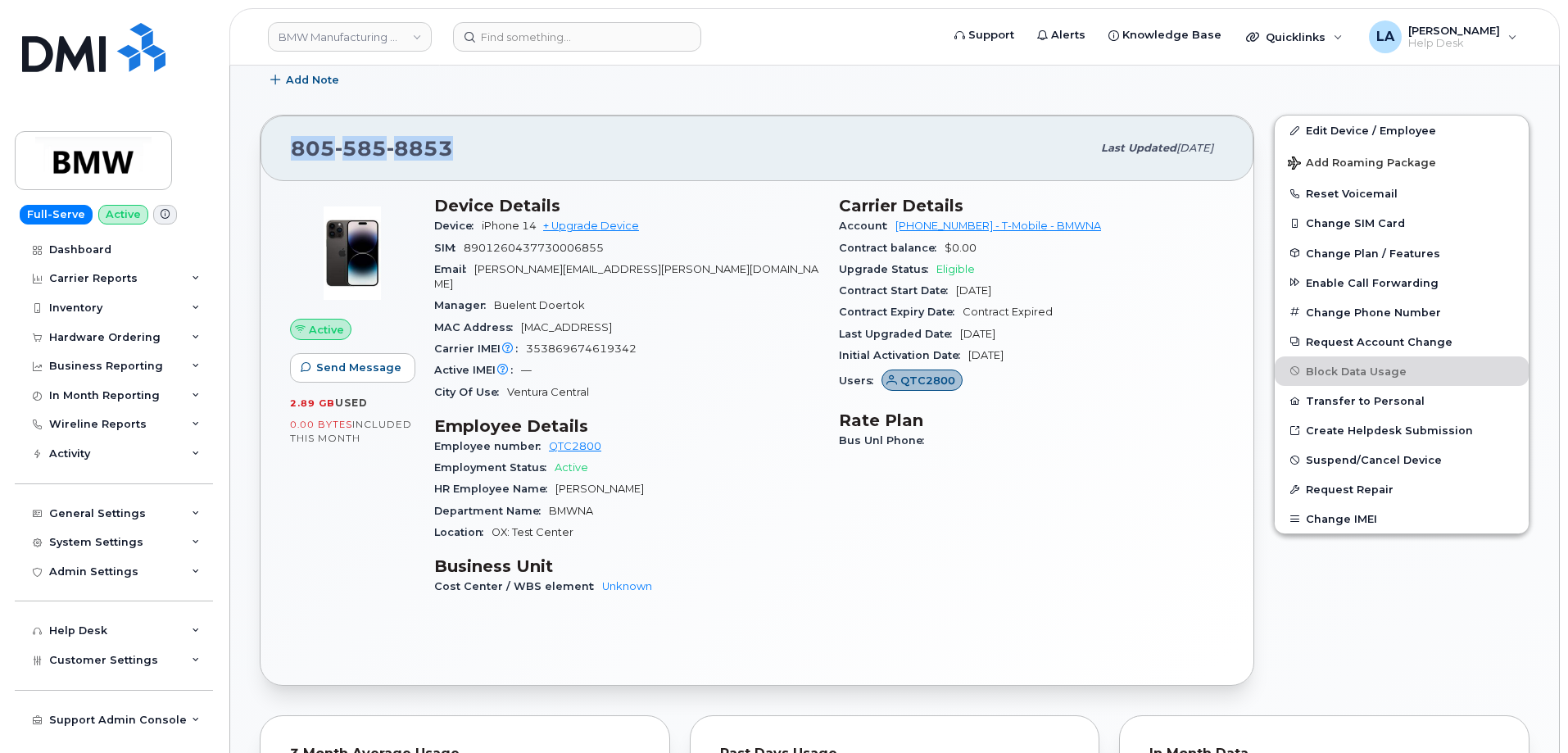
scroll to position [446, 0]
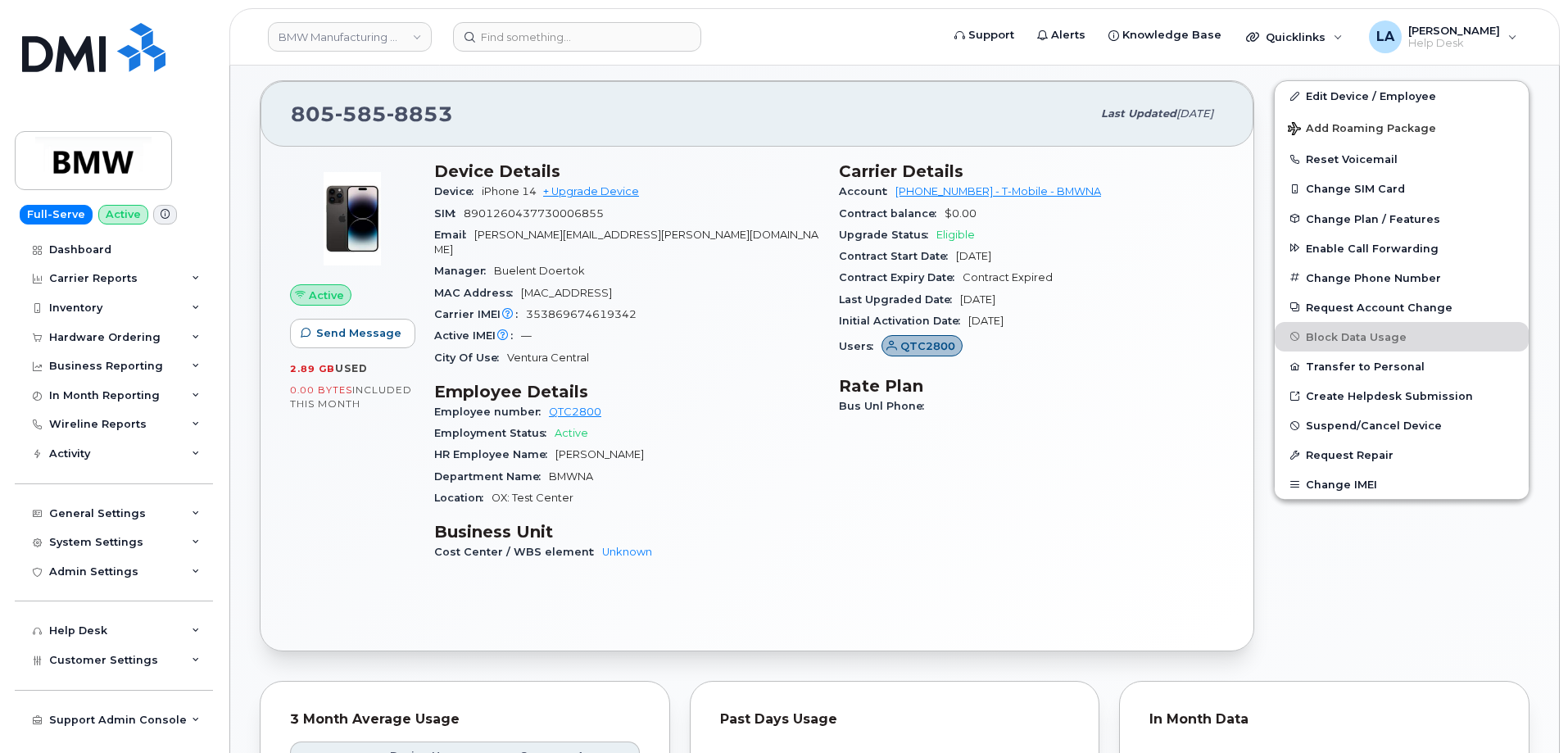
click at [599, 308] on span "353869674619342" at bounding box center [580, 314] width 110 height 12
copy span "353869674619342"
